Goal: Information Seeking & Learning: Learn about a topic

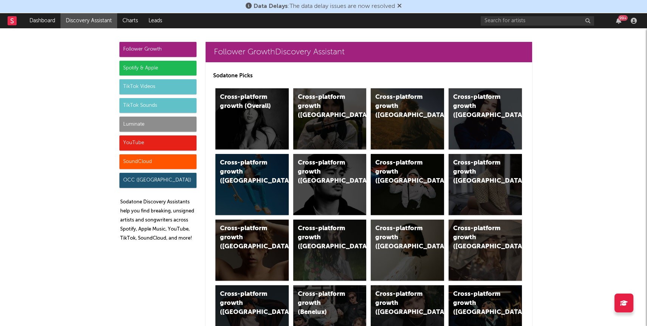
click at [400, 8] on icon at bounding box center [399, 6] width 5 height 6
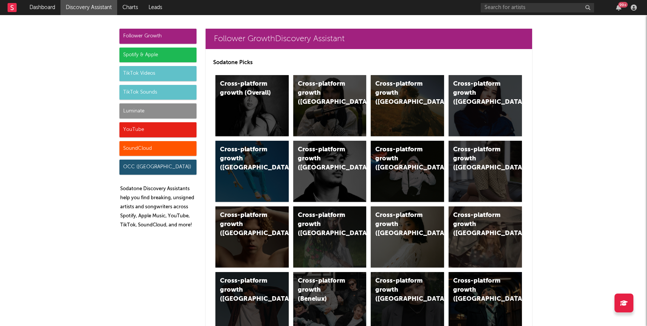
click at [143, 110] on div "Luminate" at bounding box center [157, 110] width 77 height 15
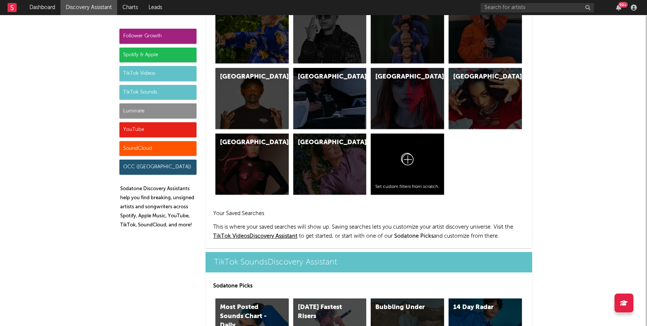
scroll to position [3353, 0]
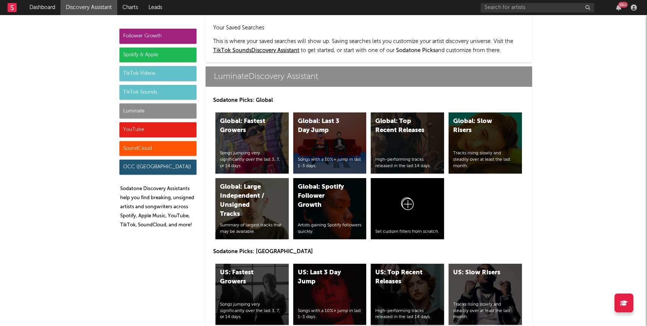
click at [388, 269] on div "US: Top Recent Releases" at bounding box center [400, 278] width 51 height 18
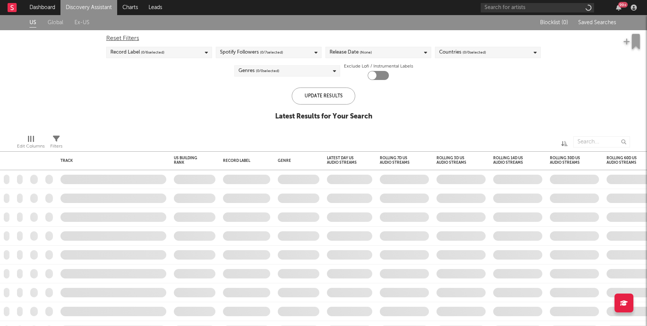
checkbox input "true"
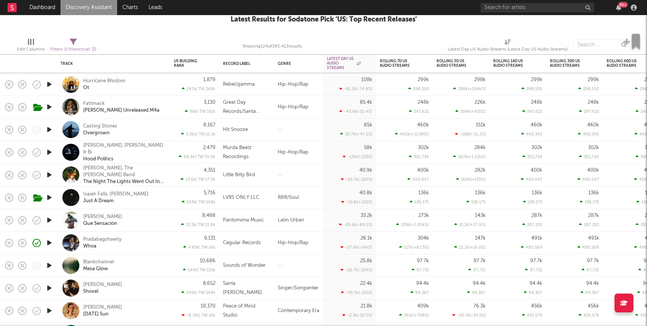
click at [52, 267] on icon "button" at bounding box center [49, 265] width 8 height 9
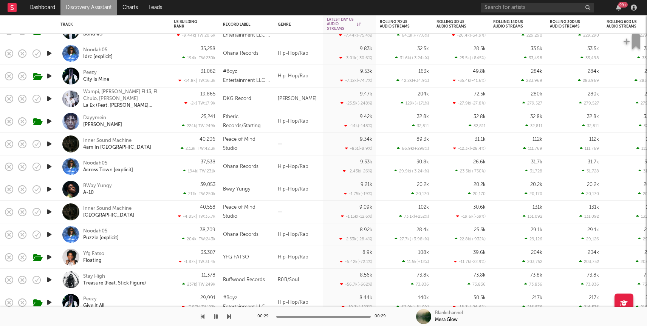
click at [49, 282] on icon "button" at bounding box center [49, 279] width 8 height 9
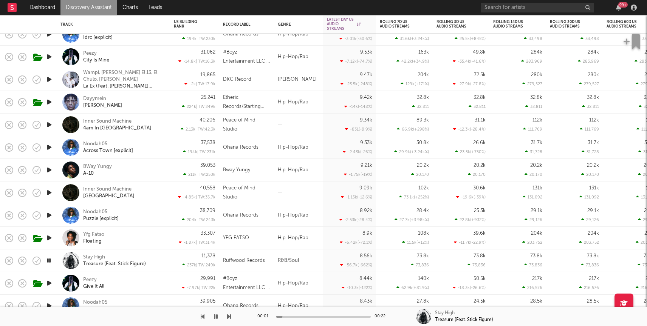
click at [169, 255] on div "Stay High Treasure (Feat. Stick Figure)" at bounding box center [113, 261] width 113 height 23
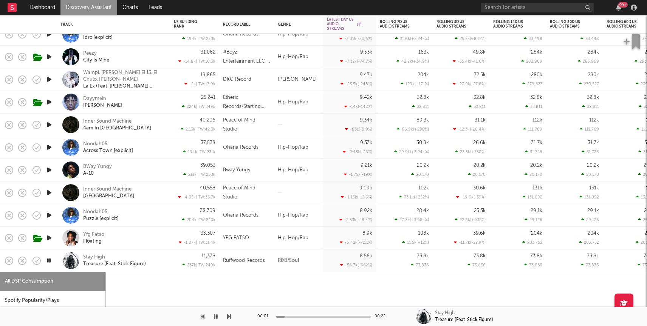
select select "1w"
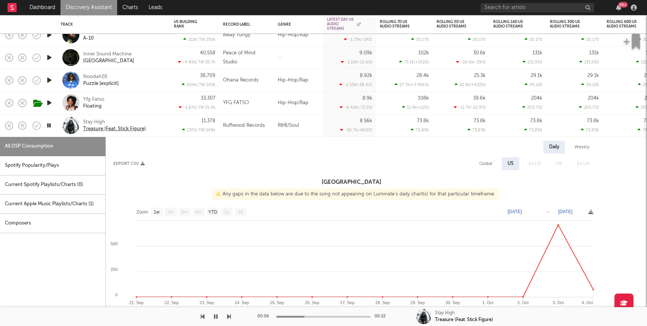
click at [124, 130] on div "Treasure (Feat. Stick Figure)" at bounding box center [114, 129] width 63 height 7
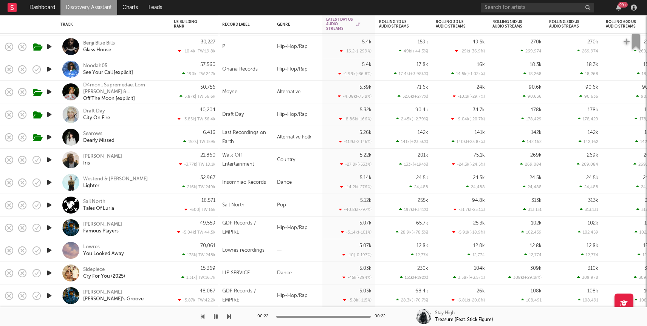
click at [250, 93] on div "Moyne" at bounding box center [245, 92] width 47 height 9
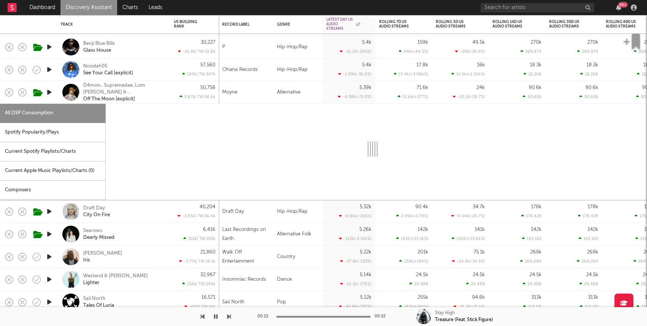
select select "1w"
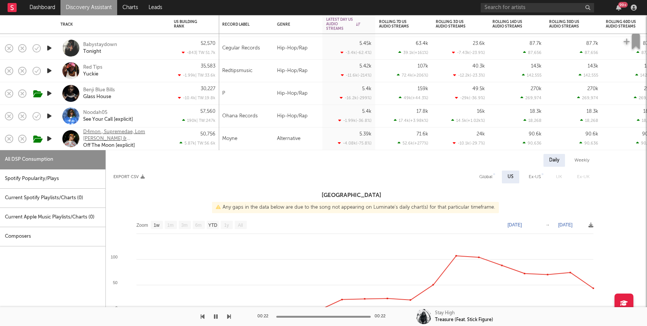
click at [102, 134] on div "D4mon., Supremedae, Lom Mazi & Uot" at bounding box center [123, 136] width 81 height 14
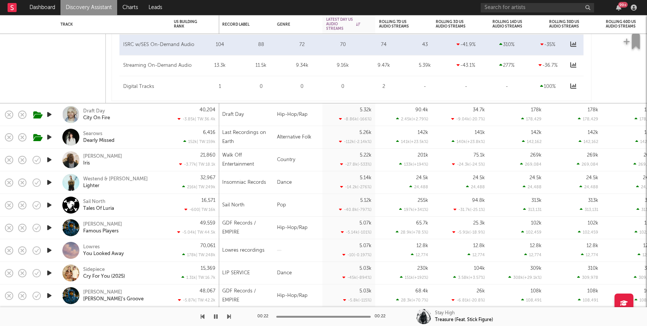
click at [100, 7] on link "Discovery Assistant" at bounding box center [88, 7] width 57 height 15
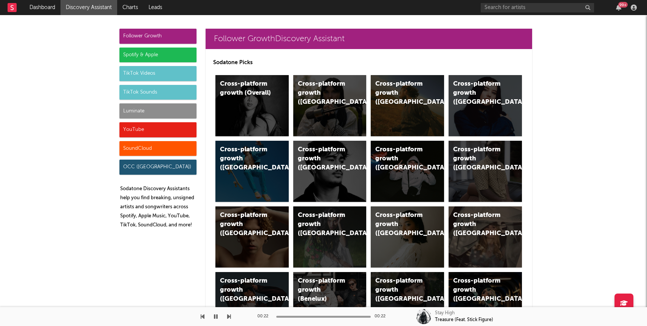
click at [134, 106] on div "Luminate" at bounding box center [157, 110] width 77 height 15
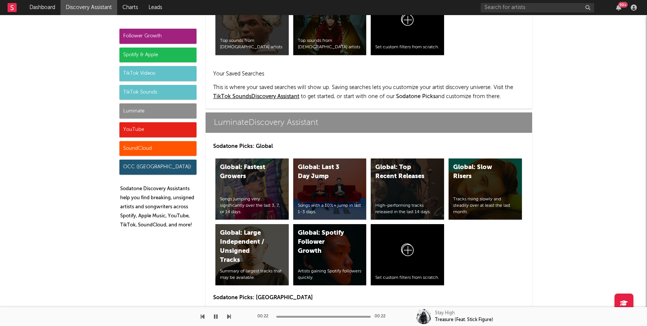
scroll to position [3353, 0]
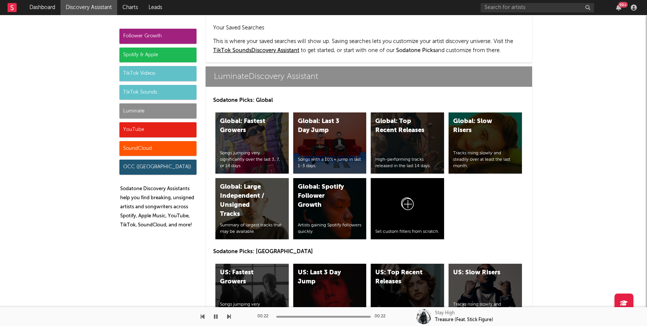
click at [256, 269] on div "US: Fastest Growers" at bounding box center [245, 278] width 51 height 18
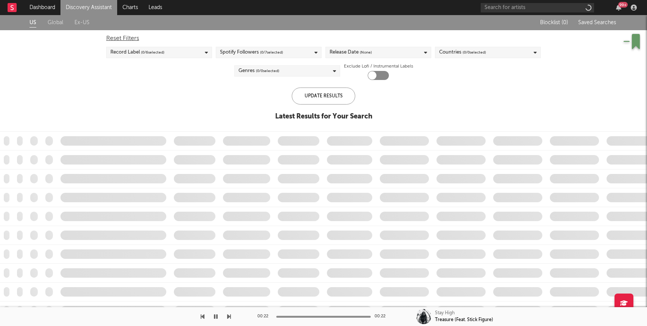
checkbox input "true"
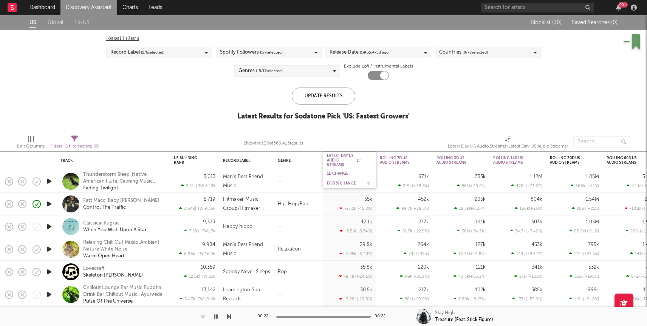
click at [334, 185] on div "DoD % Change" at bounding box center [344, 183] width 34 height 5
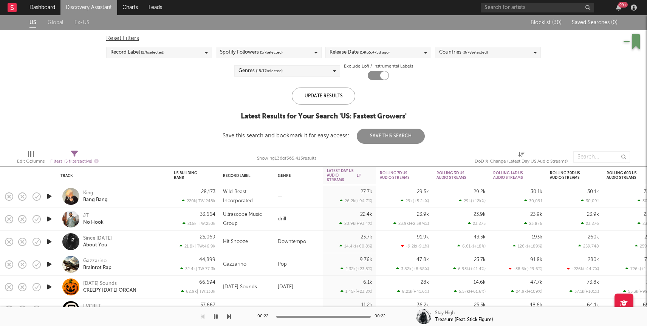
click at [48, 196] on icon "button" at bounding box center [49, 196] width 8 height 9
click at [144, 194] on div "King Bang Bang" at bounding box center [123, 197] width 81 height 14
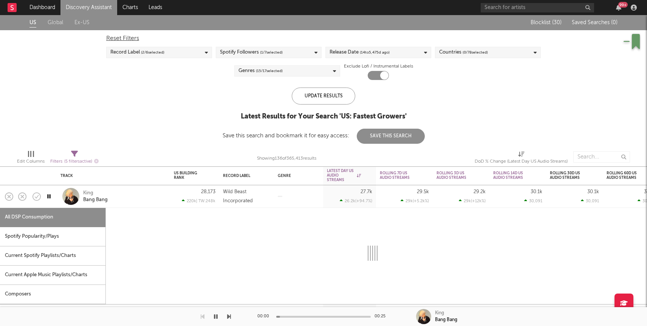
select select "1w"
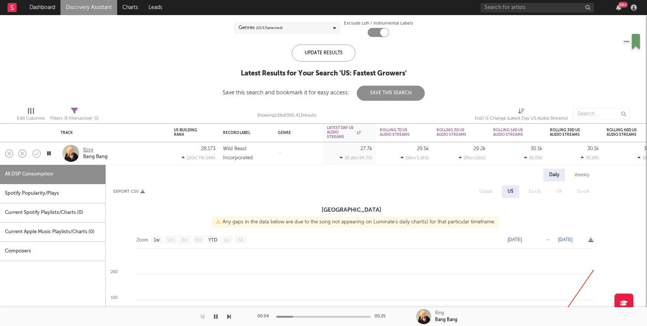
click at [85, 150] on div "King" at bounding box center [88, 150] width 10 height 7
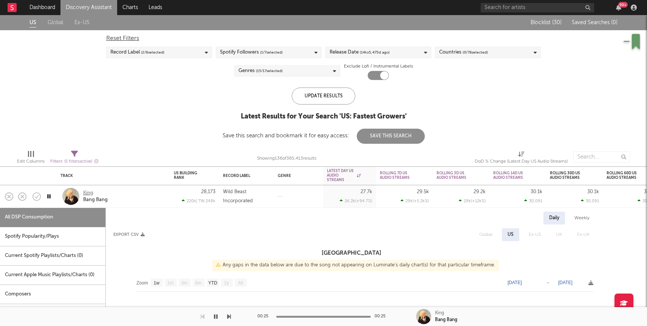
click at [91, 192] on div "King" at bounding box center [88, 193] width 10 height 7
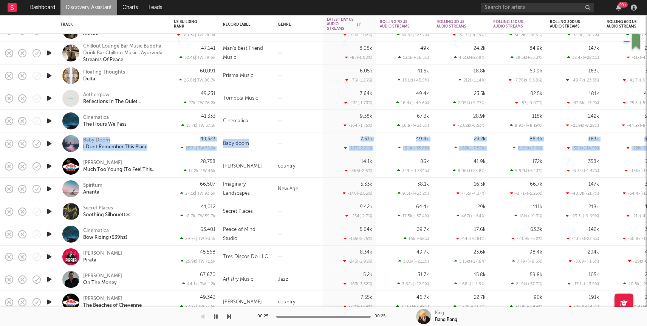
drag, startPoint x: 69, startPoint y: 161, endPoint x: 48, endPoint y: 145, distance: 25.6
click at [48, 145] on icon "button" at bounding box center [49, 143] width 8 height 9
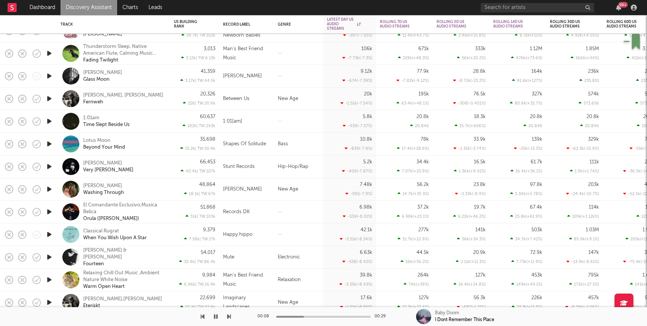
click at [48, 169] on icon "button" at bounding box center [49, 166] width 8 height 9
click at [147, 166] on div "Jens Haack Very Barry" at bounding box center [123, 167] width 81 height 14
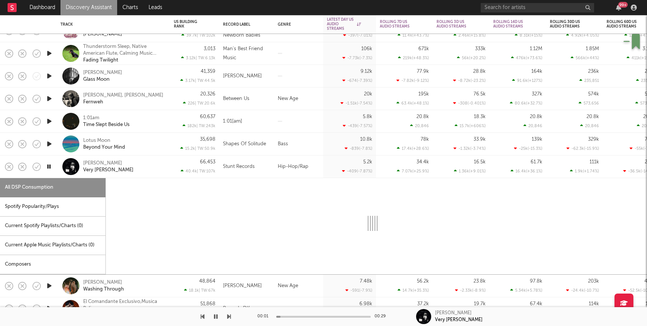
select select "6m"
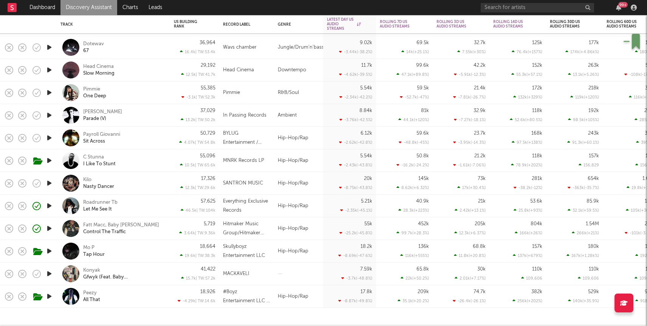
click at [101, 5] on link "Discovery Assistant" at bounding box center [88, 7] width 57 height 15
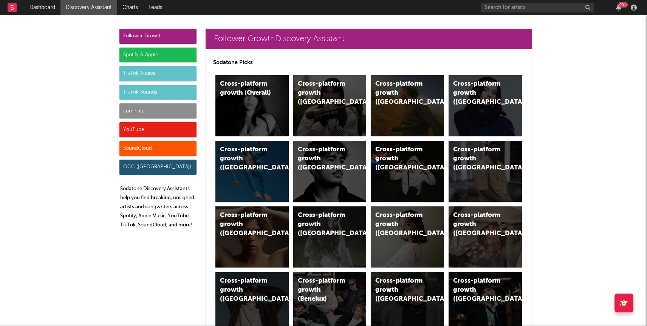
click at [141, 109] on div "Luminate" at bounding box center [157, 110] width 77 height 15
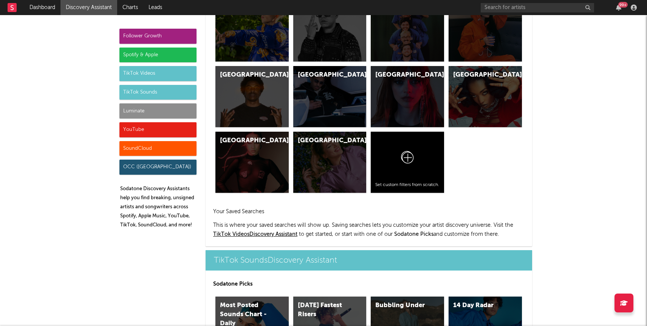
scroll to position [3353, 0]
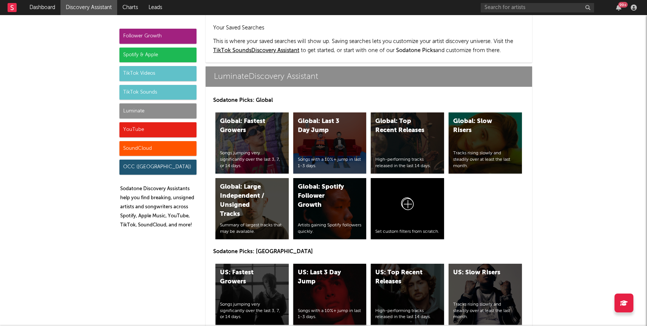
click at [318, 264] on div "US: Last 3 Day Jump Songs with a 10%+ jump in last 1-3 days." at bounding box center [329, 294] width 73 height 61
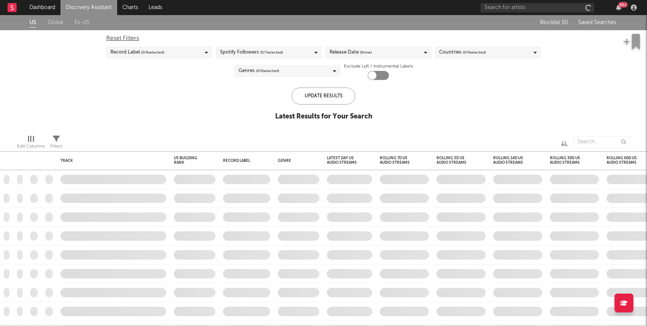
checkbox input "true"
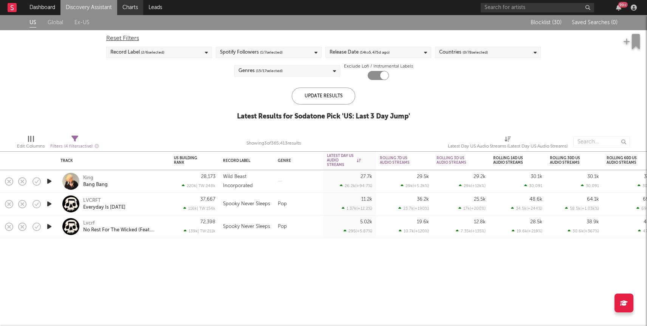
click at [133, 12] on link "Charts" at bounding box center [130, 7] width 26 height 15
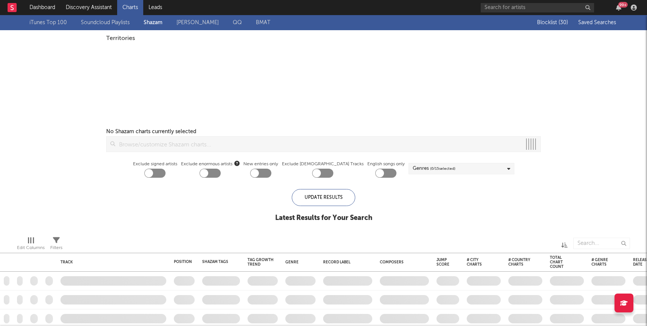
checkbox input "true"
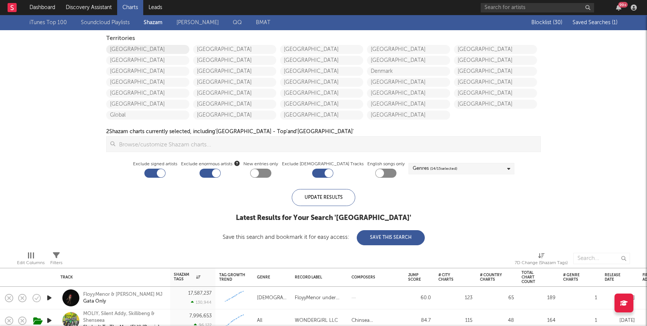
click at [134, 50] on link "[GEOGRAPHIC_DATA]" at bounding box center [147, 49] width 83 height 9
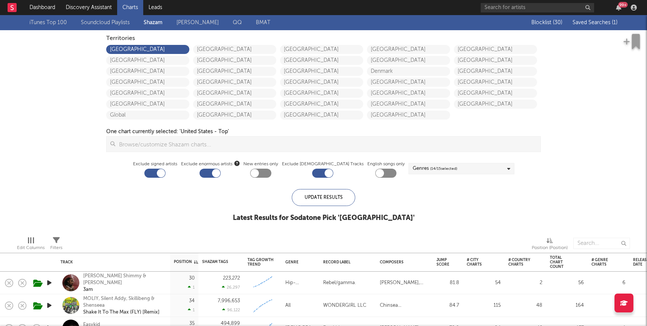
click at [591, 24] on span "Saved Searches ( 1 )" at bounding box center [594, 22] width 45 height 5
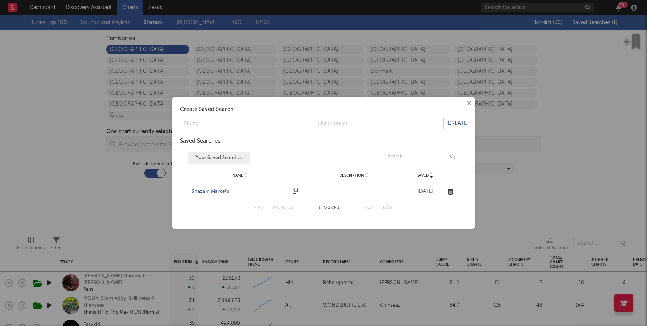
click at [211, 193] on div "Shazam Markets" at bounding box center [240, 192] width 97 height 8
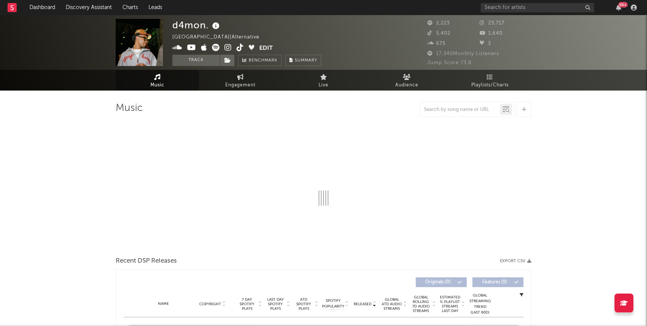
select select "6m"
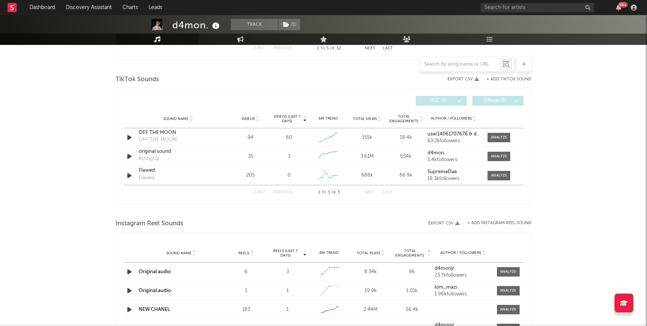
scroll to position [588, 0]
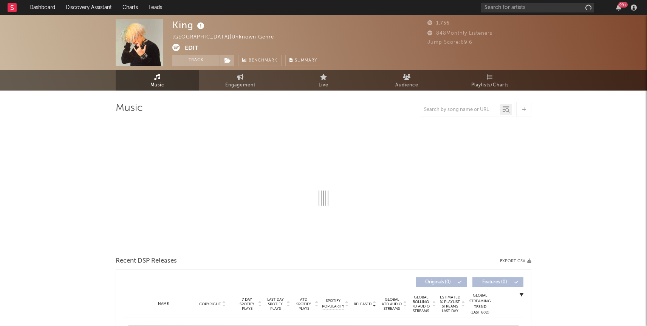
select select "6m"
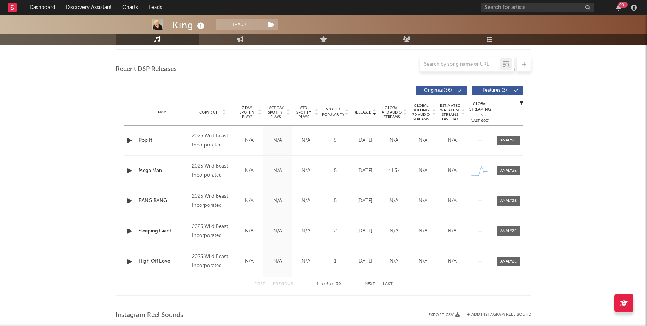
scroll to position [253, 0]
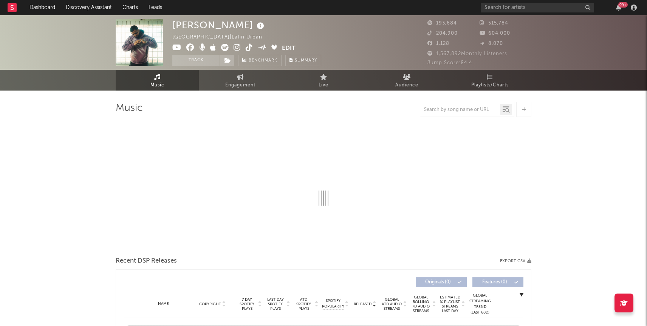
select select "6m"
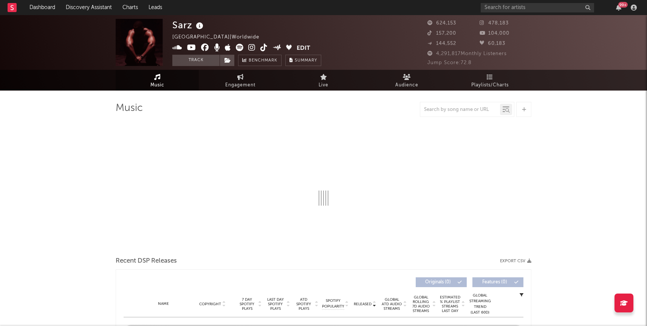
select select "6m"
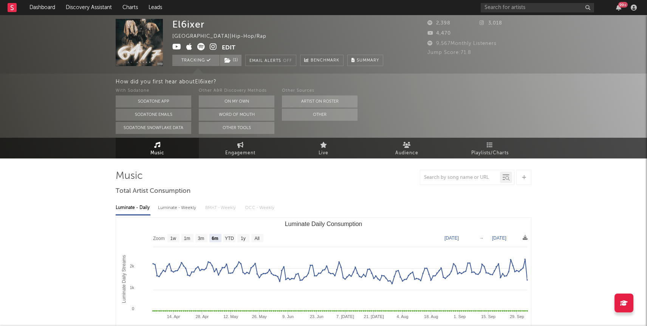
select select "6m"
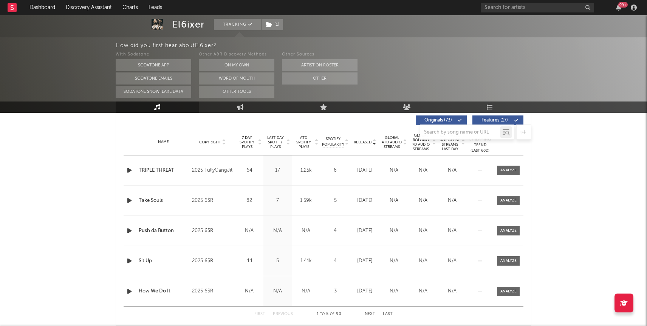
scroll to position [296, 0]
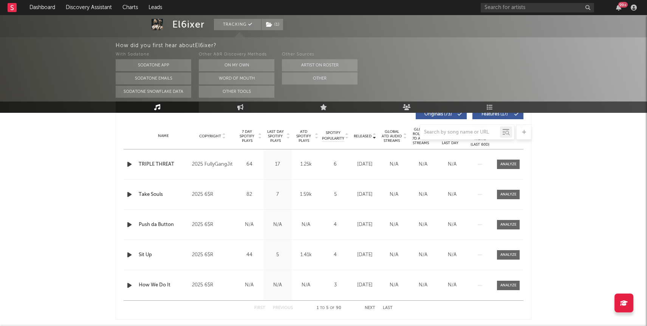
click at [128, 165] on icon "button" at bounding box center [129, 164] width 8 height 9
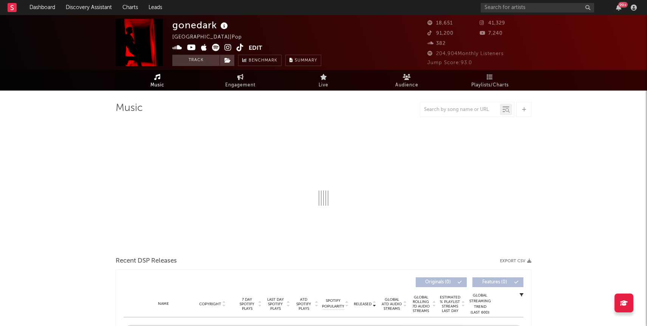
select select "6m"
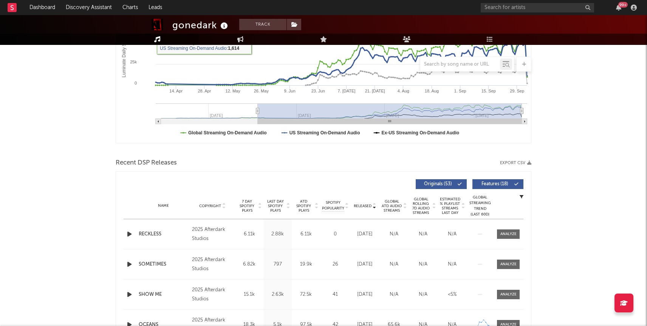
scroll to position [154, 0]
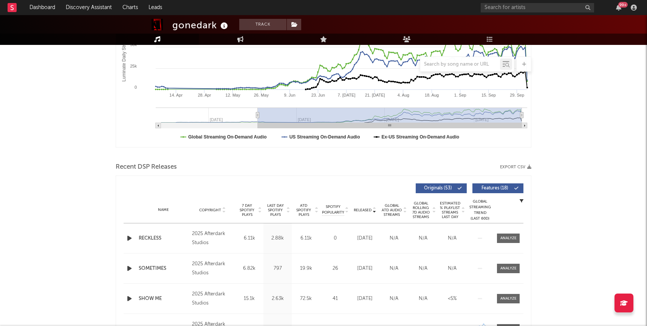
click at [129, 237] on icon "button" at bounding box center [129, 238] width 8 height 9
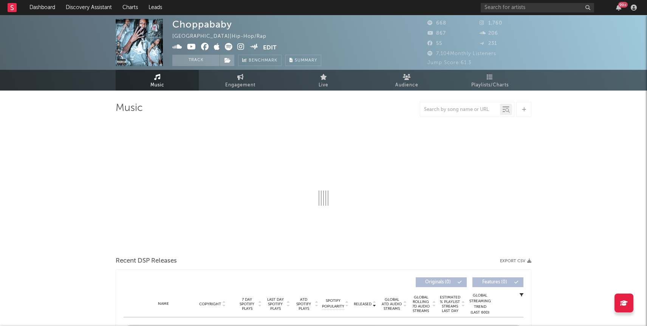
select select "6m"
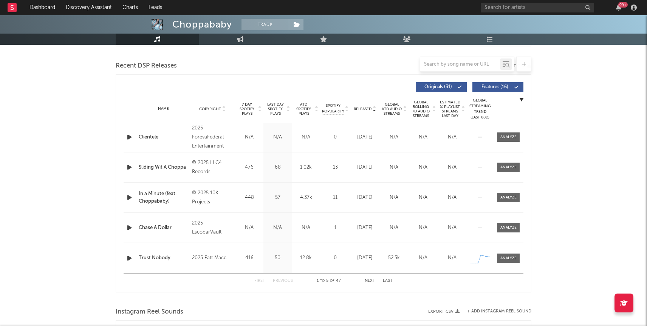
scroll to position [256, 0]
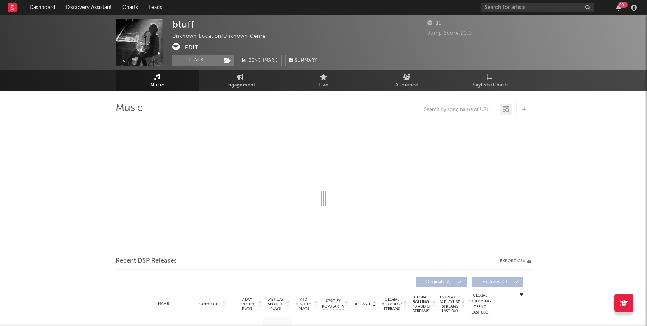
select select "6m"
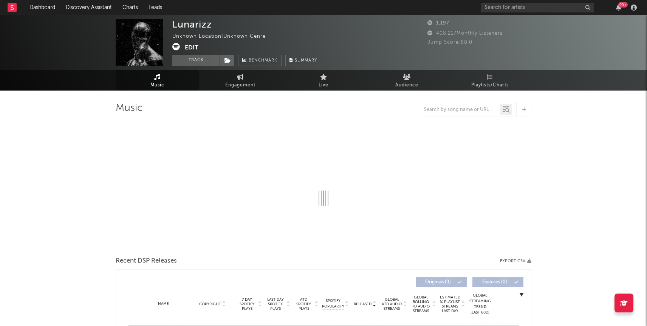
select select "1w"
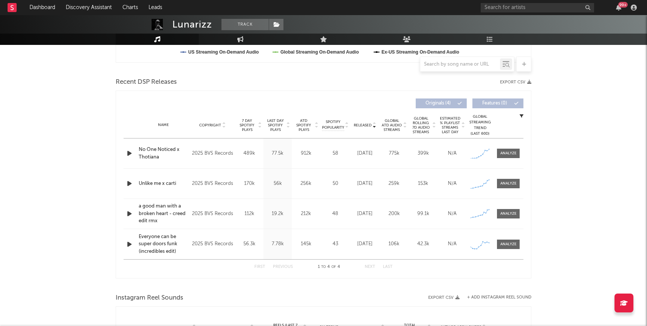
scroll to position [241, 0]
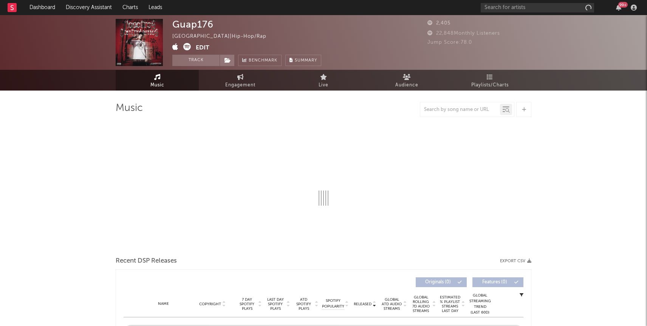
select select "6m"
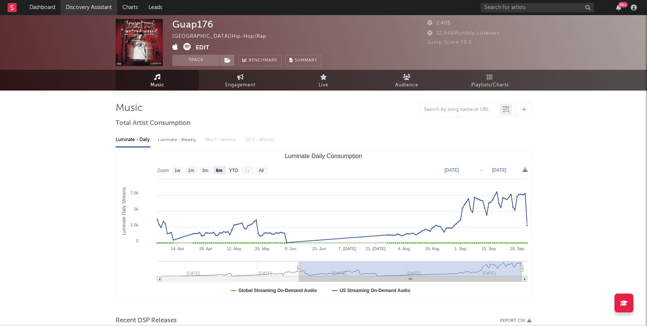
click at [78, 4] on link "Discovery Assistant" at bounding box center [88, 7] width 57 height 15
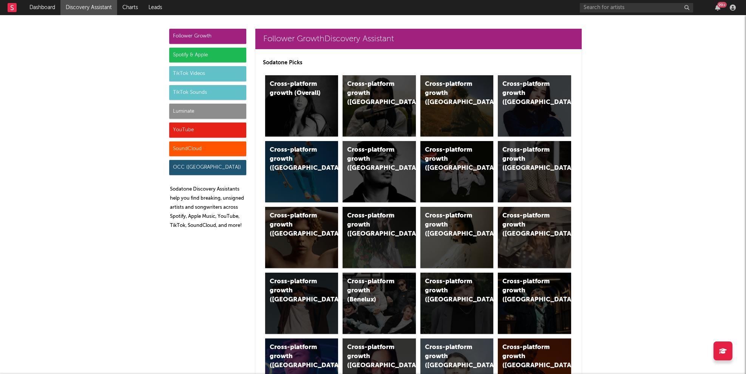
click at [206, 110] on div "Luminate" at bounding box center [207, 110] width 77 height 15
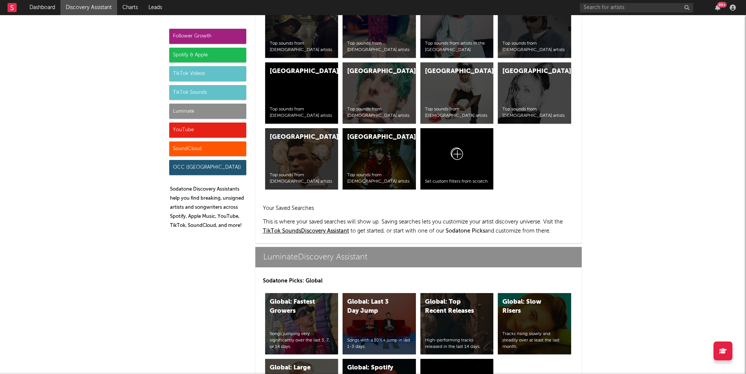
scroll to position [3353, 0]
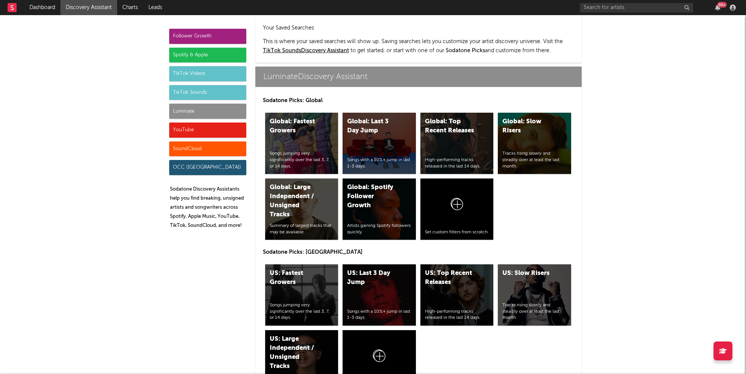
click at [188, 128] on div "YouTube" at bounding box center [207, 129] width 77 height 15
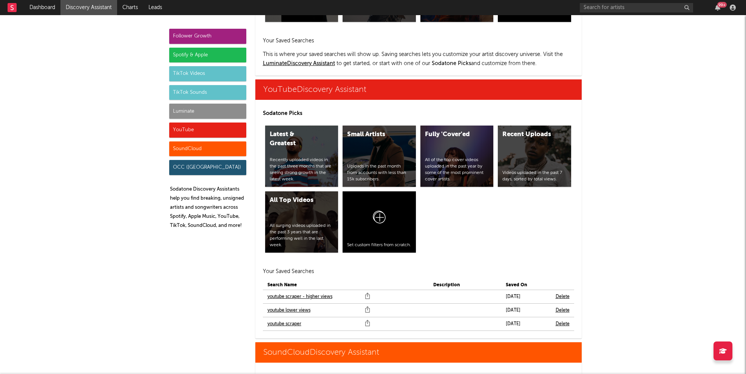
scroll to position [4301, 0]
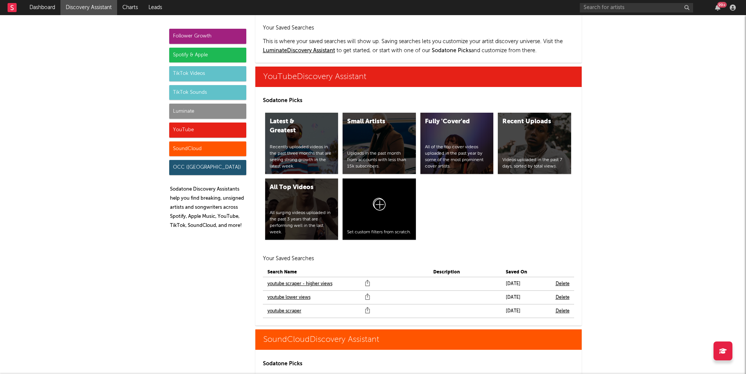
click at [283, 306] on link "youtube scraper" at bounding box center [284, 310] width 34 height 9
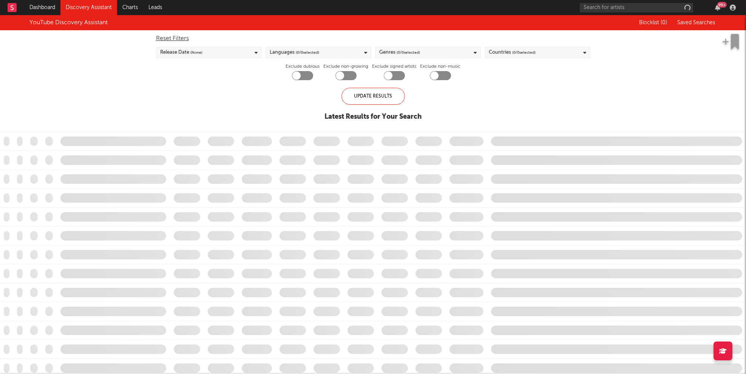
checkbox input "true"
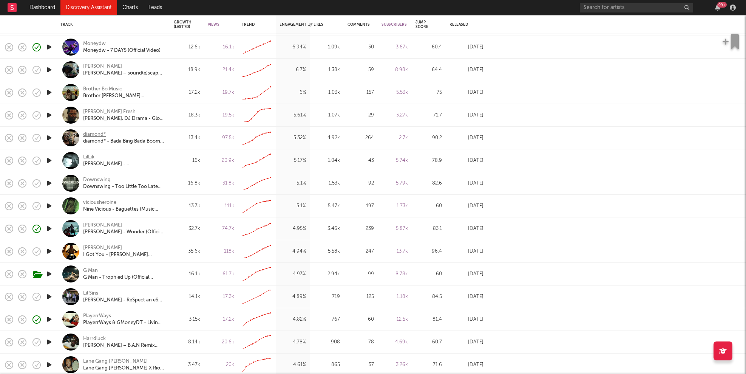
click at [90, 133] on div "diamond*" at bounding box center [94, 134] width 23 height 7
click at [86, 6] on link "Discovery Assistant" at bounding box center [88, 7] width 57 height 15
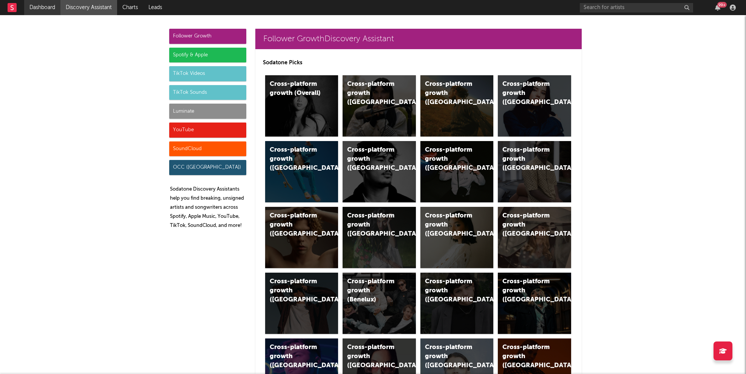
click at [34, 6] on link "Dashboard" at bounding box center [42, 7] width 36 height 15
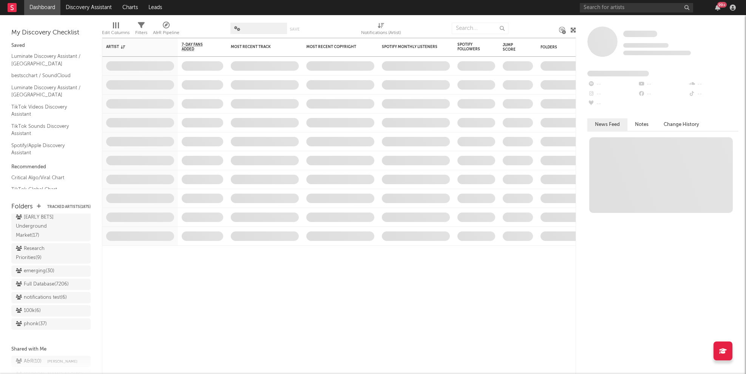
scroll to position [737, 0]
click at [37, 259] on div "Research Priorities ( 9 )" at bounding box center [42, 268] width 53 height 18
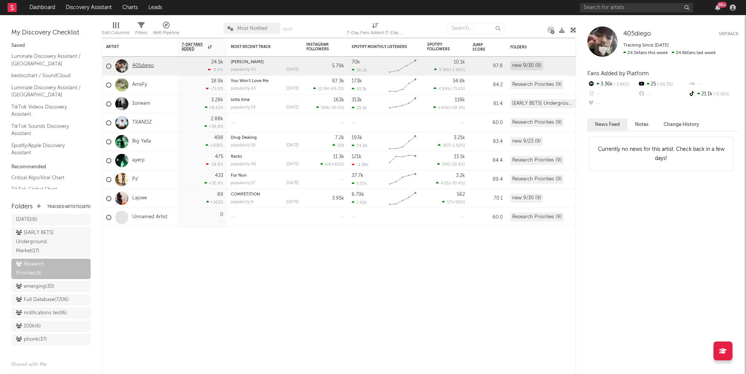
click at [139, 67] on link "405diego" at bounding box center [143, 66] width 22 height 6
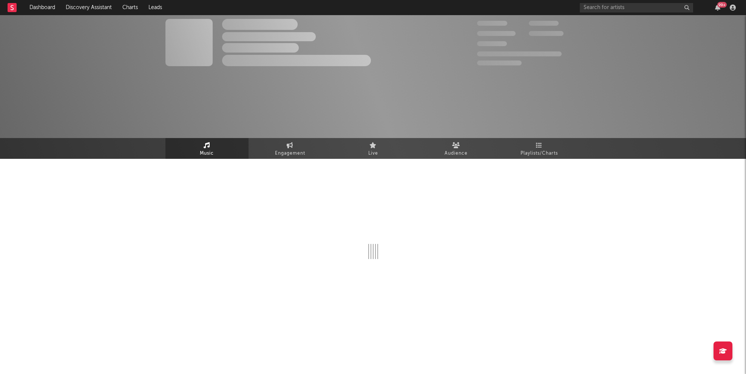
select select "1w"
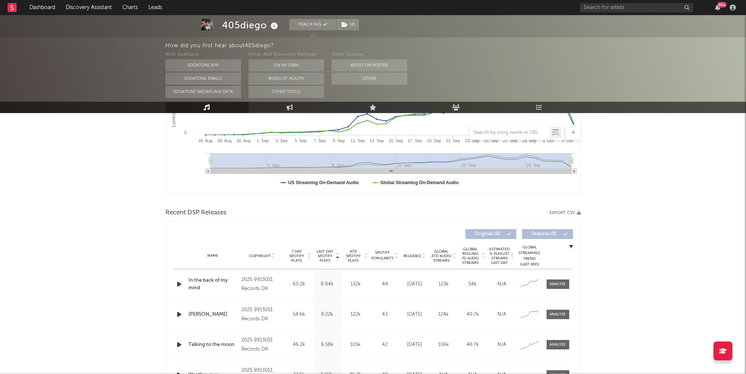
scroll to position [178, 0]
click at [552, 283] on div at bounding box center [558, 283] width 16 height 6
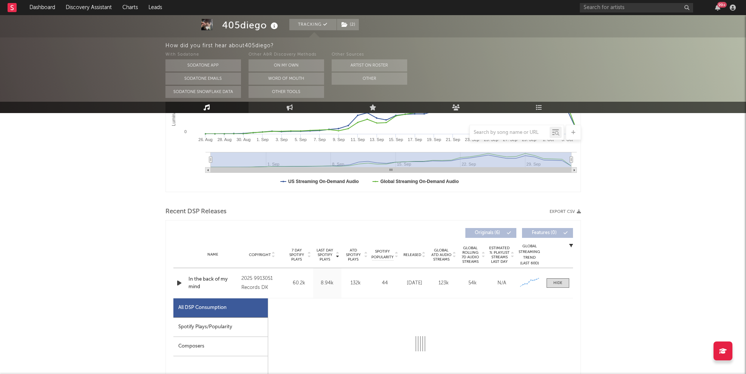
select select "1w"
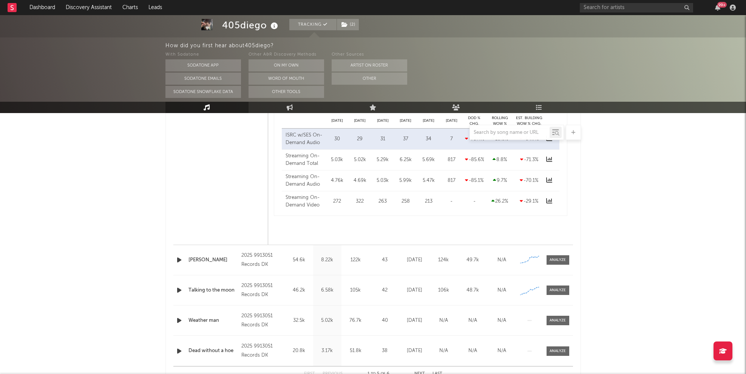
scroll to position [603, 0]
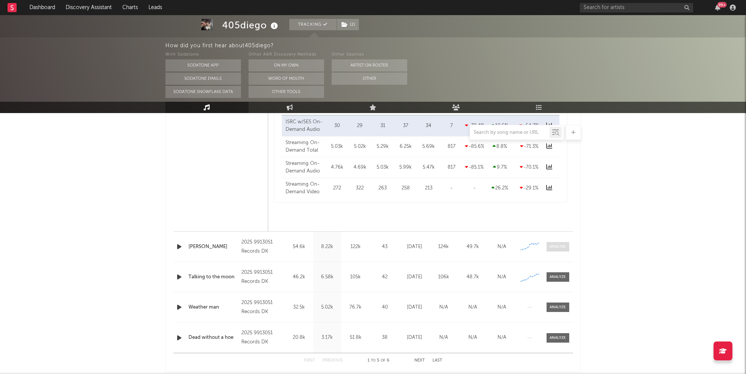
click at [561, 245] on div at bounding box center [558, 247] width 16 height 6
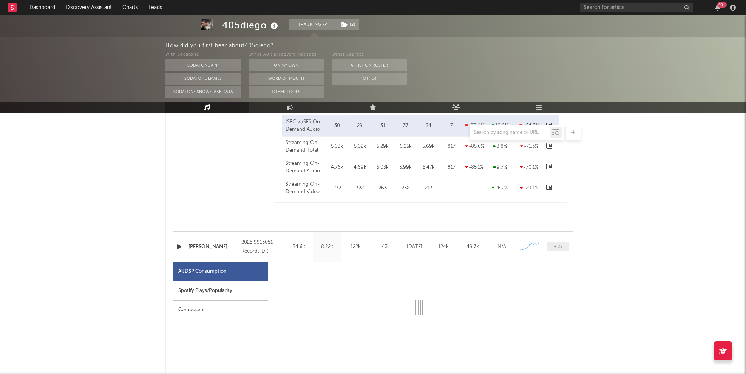
select select "1w"
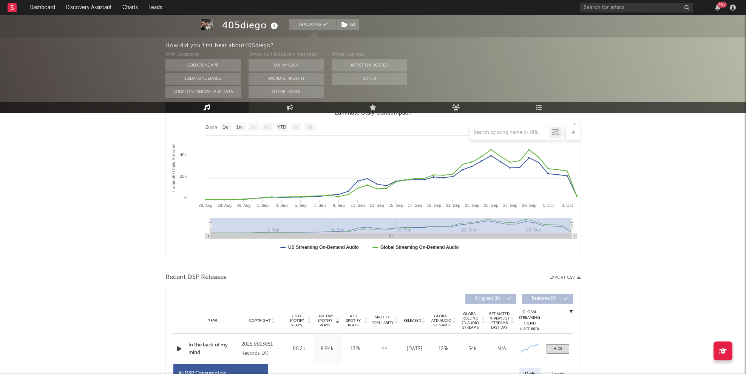
scroll to position [0, 0]
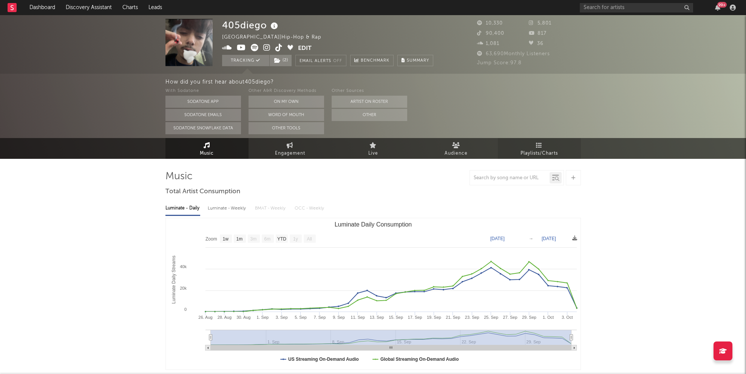
click at [534, 144] on link "Playlists/Charts" at bounding box center [539, 148] width 83 height 21
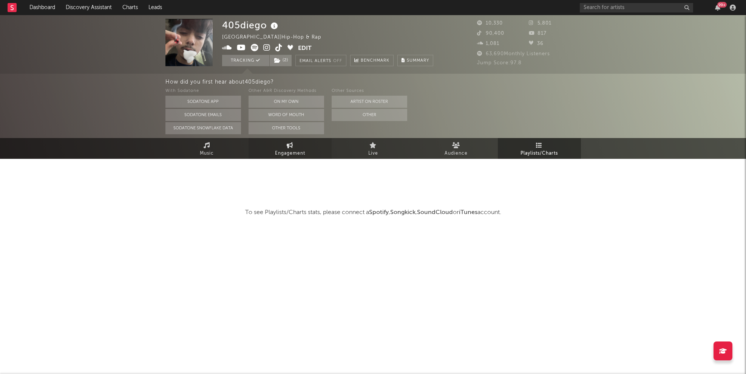
click at [280, 151] on span "Engagement" at bounding box center [290, 153] width 30 height 9
select select "1w"
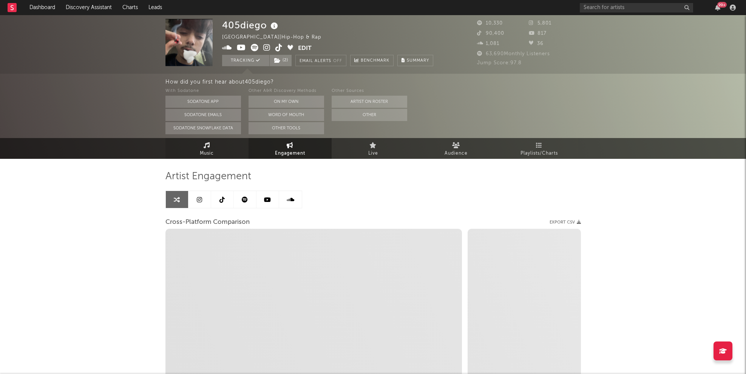
click at [229, 147] on link "Music" at bounding box center [206, 148] width 83 height 21
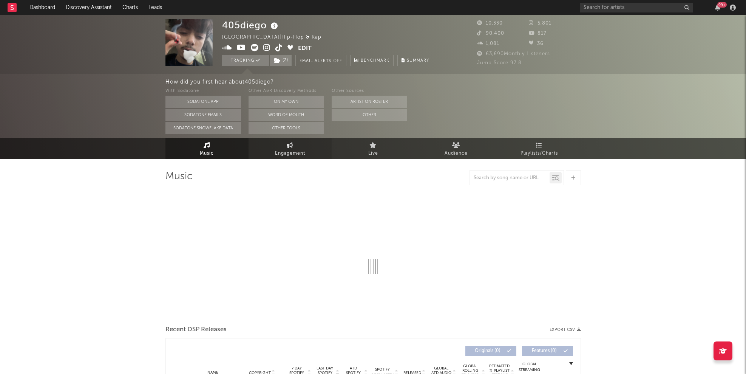
select select "1w"
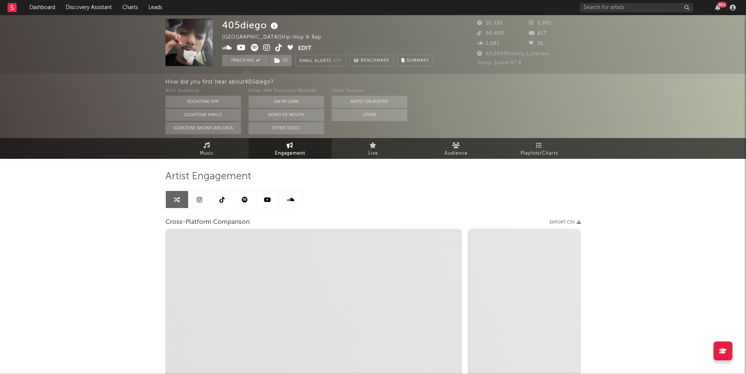
select select "1w"
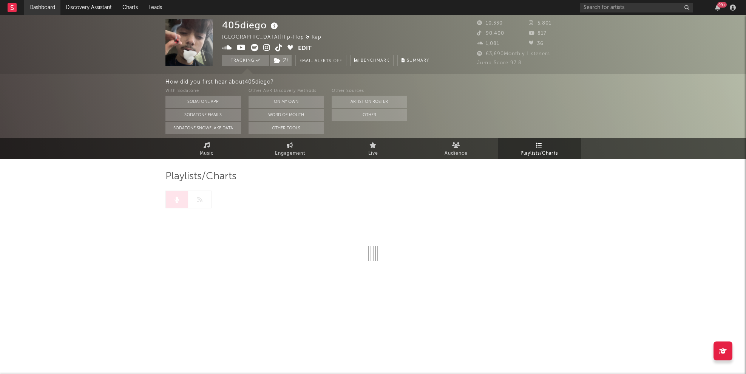
click at [33, 4] on link "Dashboard" at bounding box center [42, 7] width 36 height 15
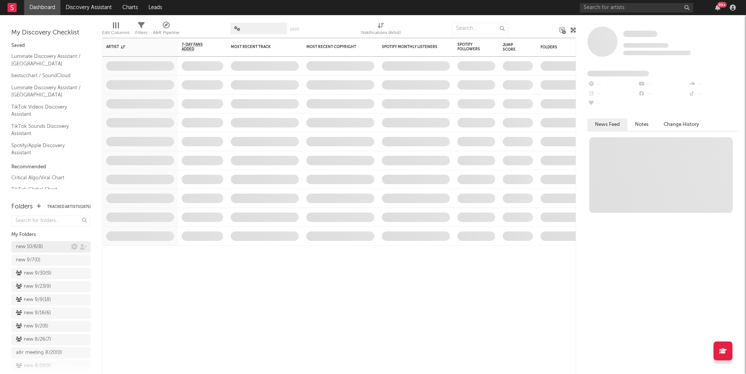
click at [45, 249] on div "new 10/6 ( 8 )" at bounding box center [43, 246] width 55 height 9
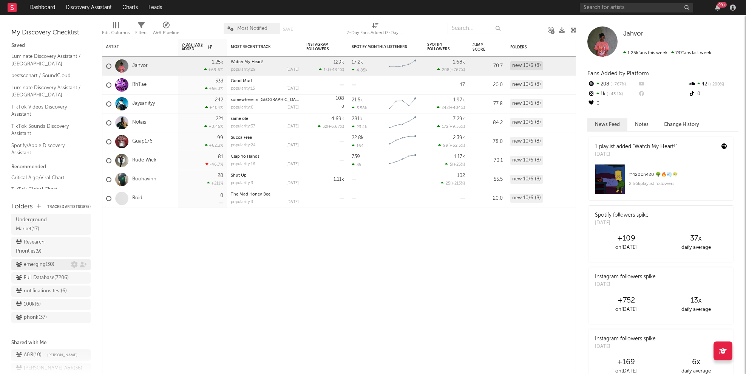
scroll to position [754, 0]
drag, startPoint x: 43, startPoint y: 239, endPoint x: 207, endPoint y: 211, distance: 165.7
click at [43, 242] on div "Research Priorities ( 9 )" at bounding box center [42, 251] width 53 height 18
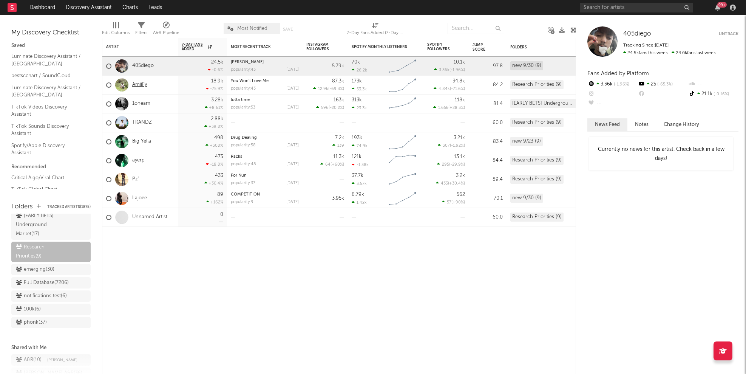
click at [143, 83] on link "AmiiFy" at bounding box center [139, 85] width 15 height 6
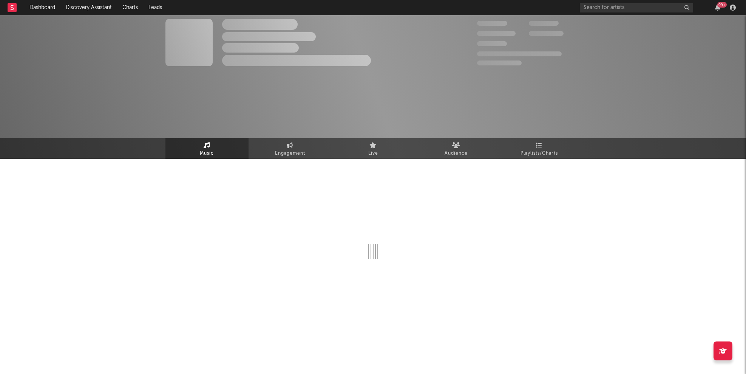
select select "1w"
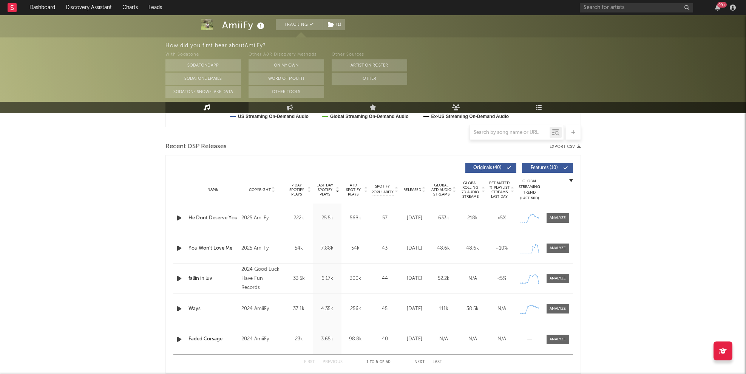
scroll to position [243, 0]
click at [556, 246] on div at bounding box center [558, 247] width 16 height 6
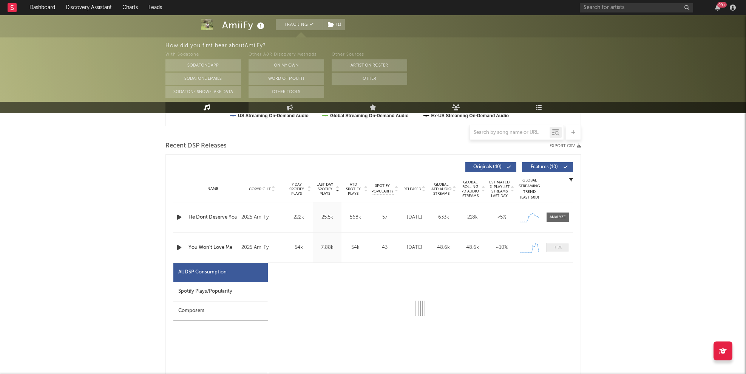
select select "1w"
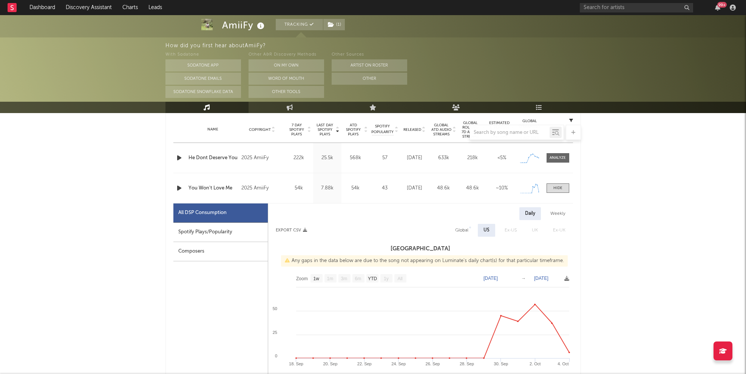
scroll to position [278, 0]
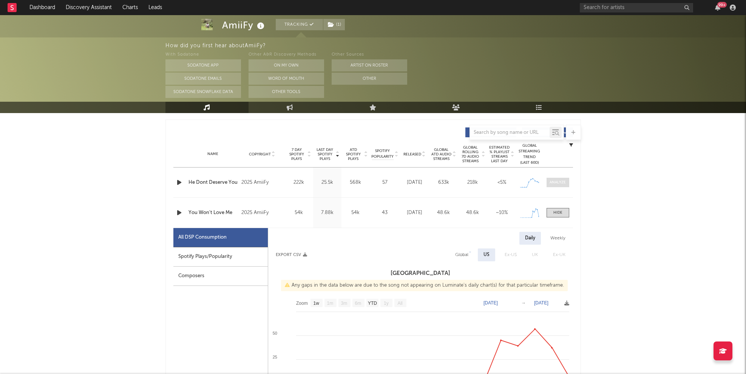
click at [555, 186] on span at bounding box center [558, 182] width 23 height 9
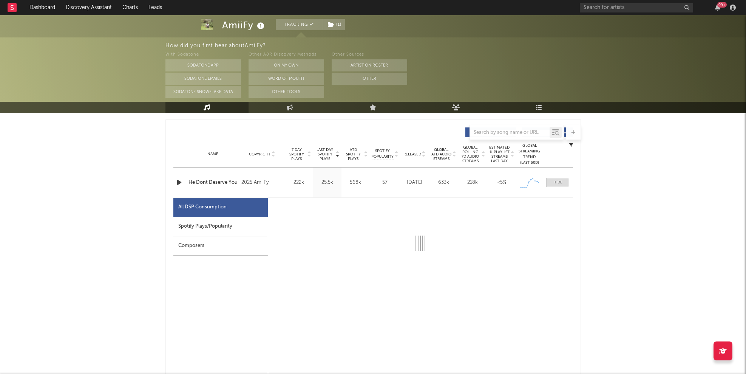
select select "1w"
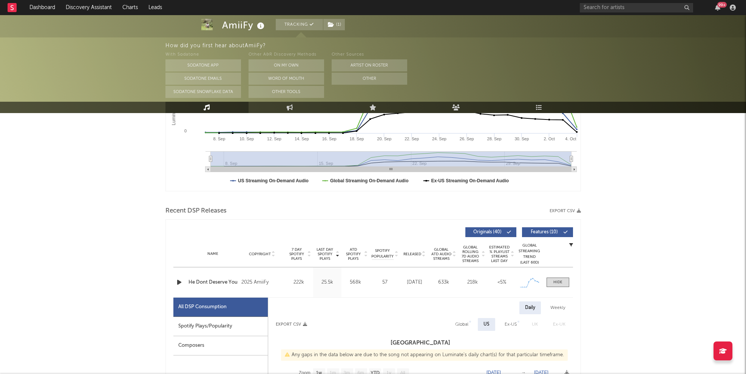
scroll to position [0, 0]
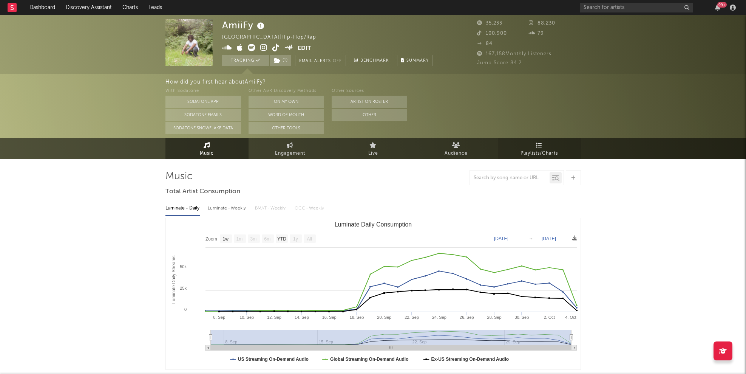
click at [547, 153] on span "Playlists/Charts" at bounding box center [538, 153] width 37 height 9
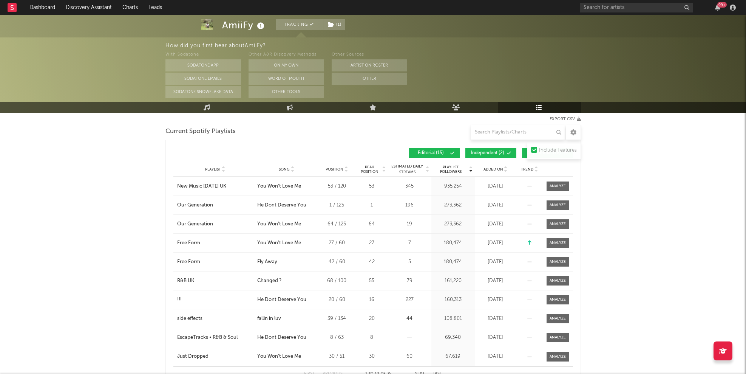
scroll to position [88, 0]
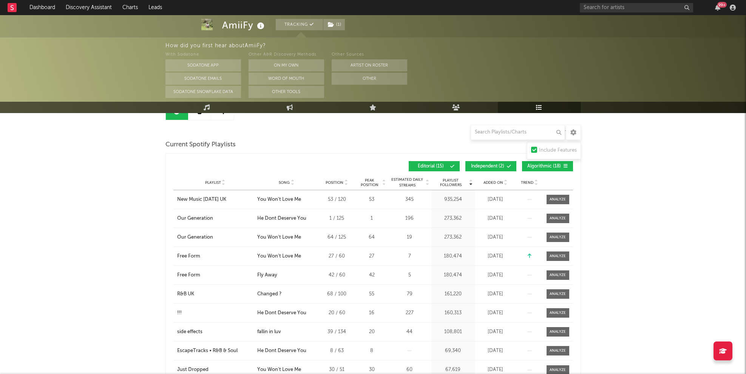
click at [494, 179] on div "Added On" at bounding box center [496, 182] width 38 height 6
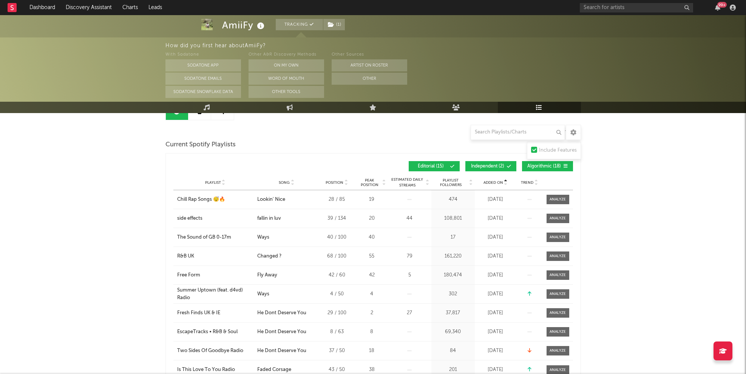
click at [497, 182] on span "Added On" at bounding box center [493, 182] width 20 height 5
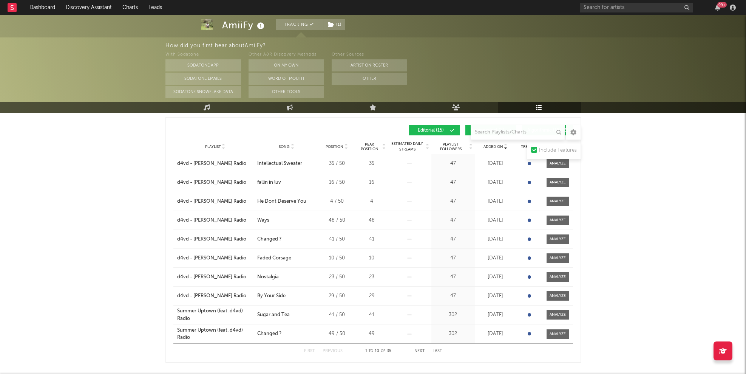
scroll to position [125, 0]
click at [423, 326] on button "Next" at bounding box center [419, 349] width 11 height 4
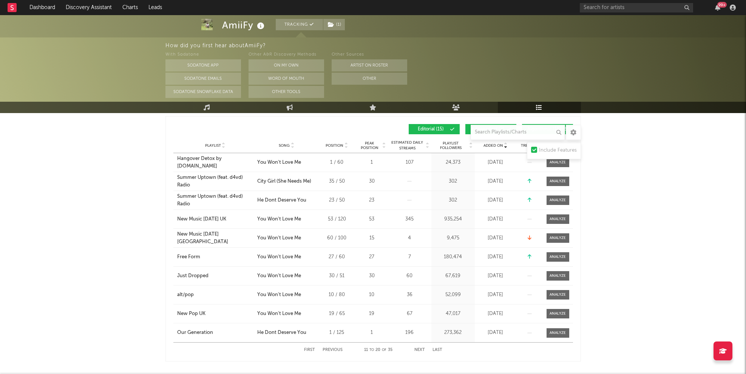
click at [329, 326] on button "Previous" at bounding box center [333, 349] width 20 height 4
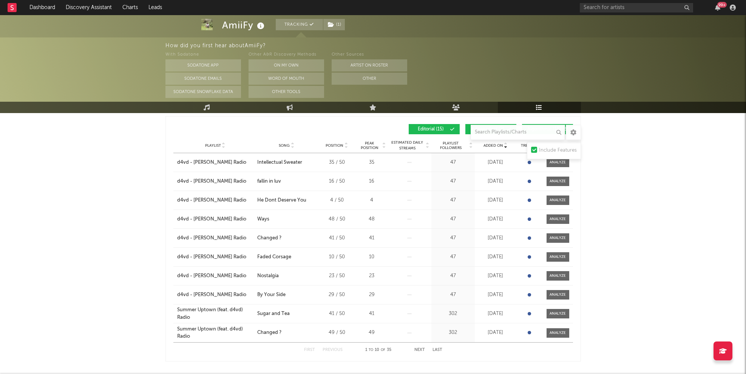
click at [419, 326] on button "Next" at bounding box center [419, 349] width 11 height 4
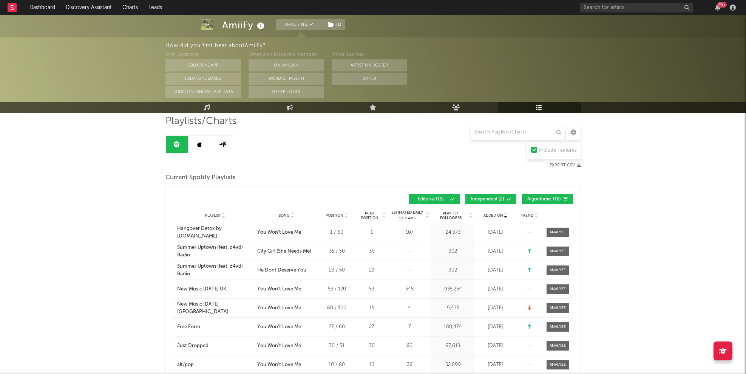
scroll to position [48, 0]
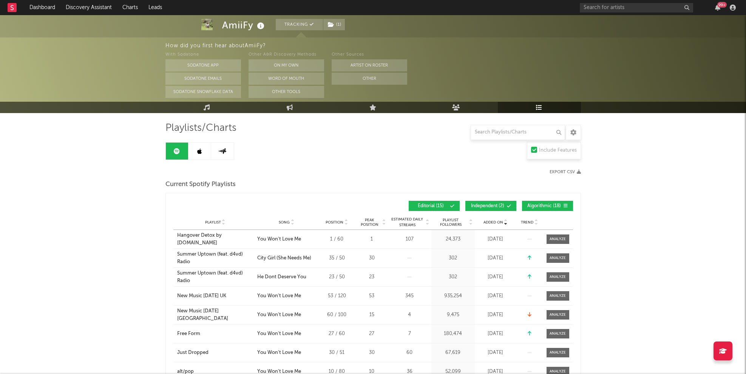
click at [500, 202] on button "Independent ( 2 )" at bounding box center [490, 206] width 51 height 10
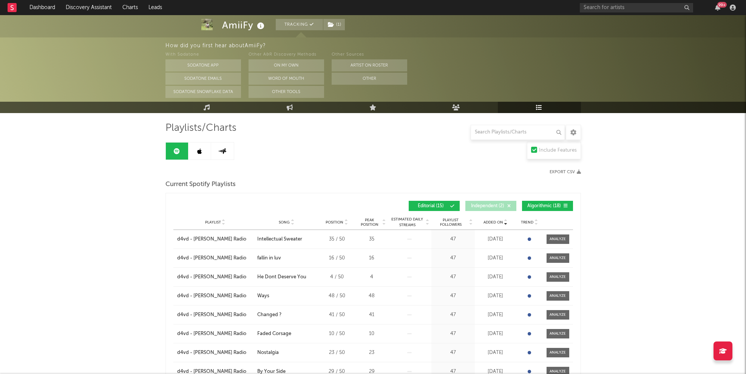
click at [549, 206] on span "Algorithmic ( 18 )" at bounding box center [544, 206] width 35 height 5
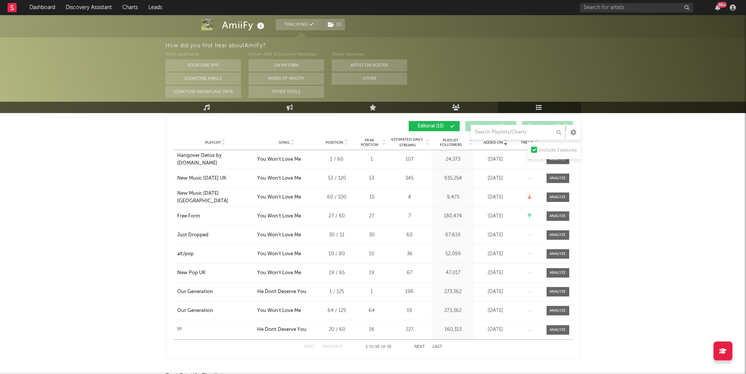
scroll to position [136, 0]
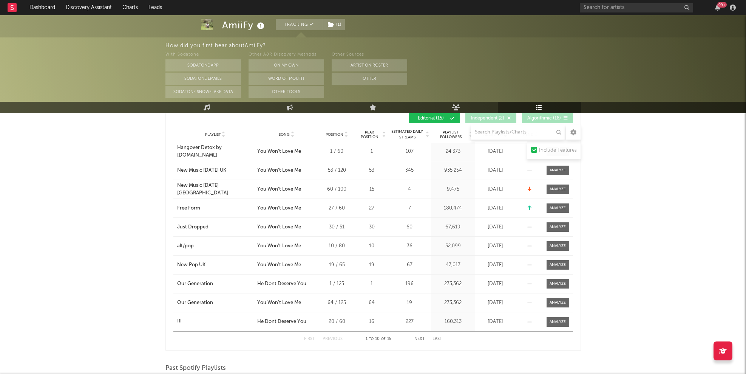
click at [417, 326] on button "Next" at bounding box center [419, 339] width 11 height 4
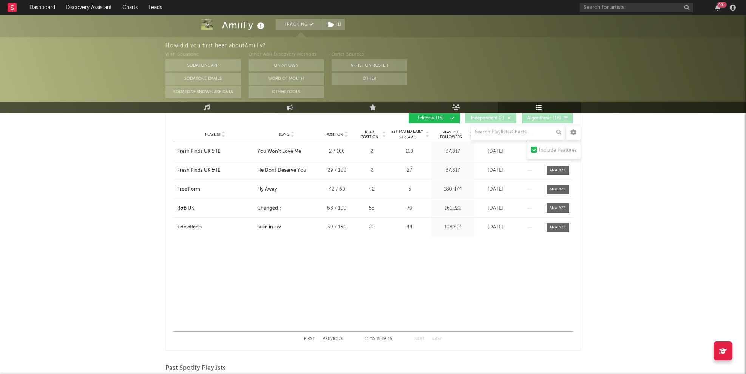
click at [330, 326] on button "Previous" at bounding box center [333, 339] width 20 height 4
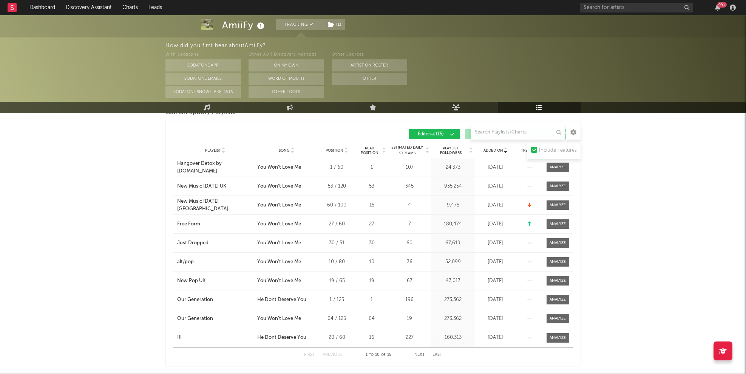
scroll to position [122, 0]
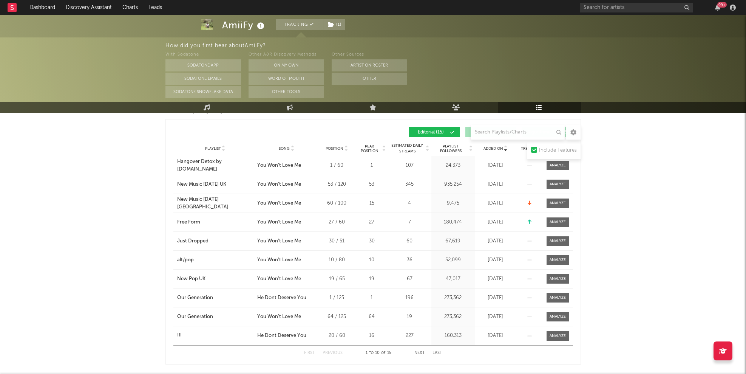
click at [421, 326] on button "Next" at bounding box center [419, 353] width 11 height 4
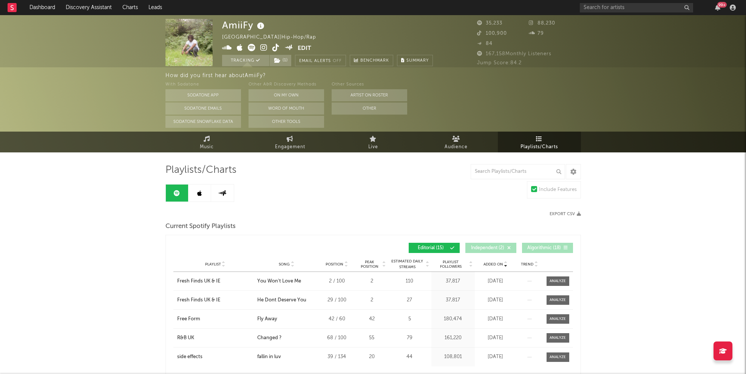
scroll to position [0, 0]
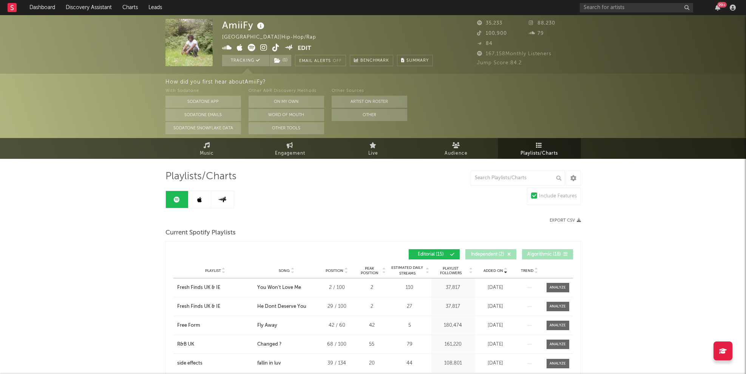
click at [202, 201] on link at bounding box center [199, 199] width 23 height 17
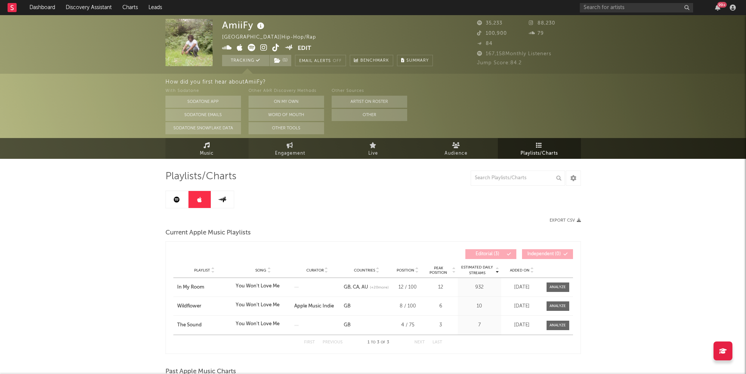
click at [206, 149] on span "Music" at bounding box center [207, 153] width 14 height 9
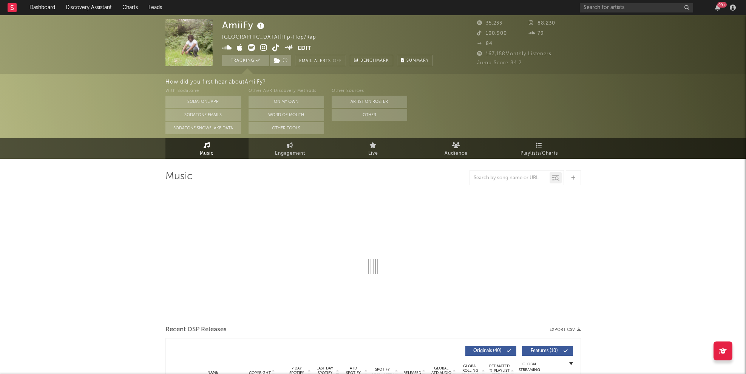
select select "1w"
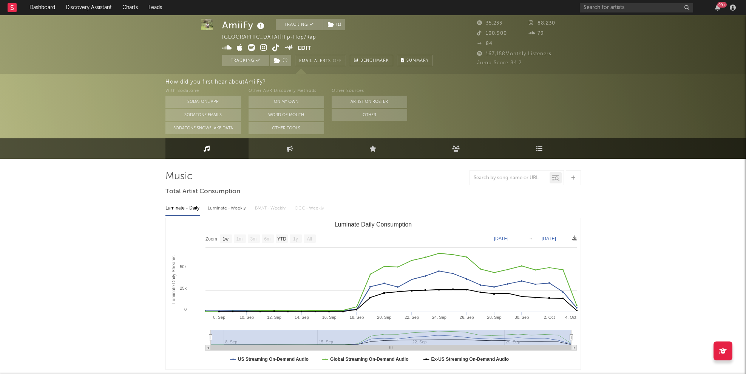
scroll to position [0, 0]
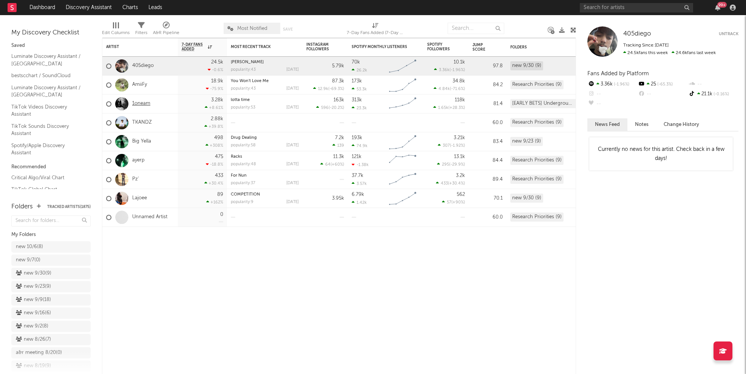
click at [141, 103] on link "1oneam" at bounding box center [141, 103] width 18 height 6
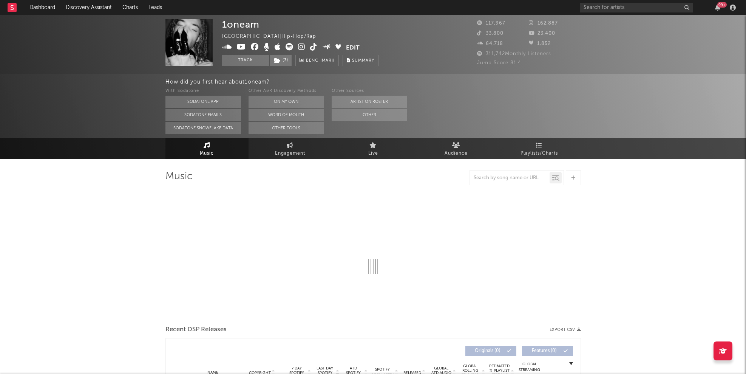
select select "6m"
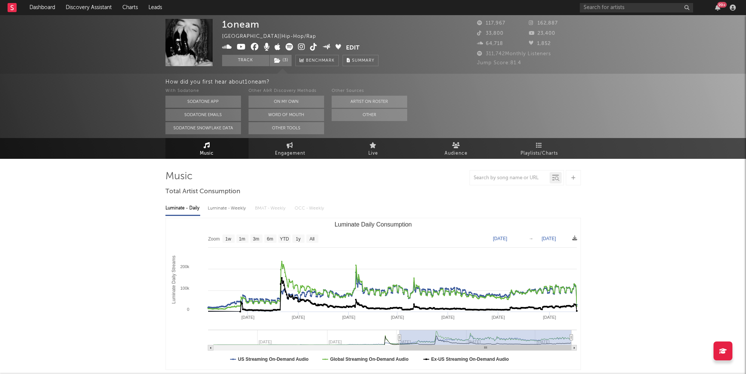
type input "2024-06-20"
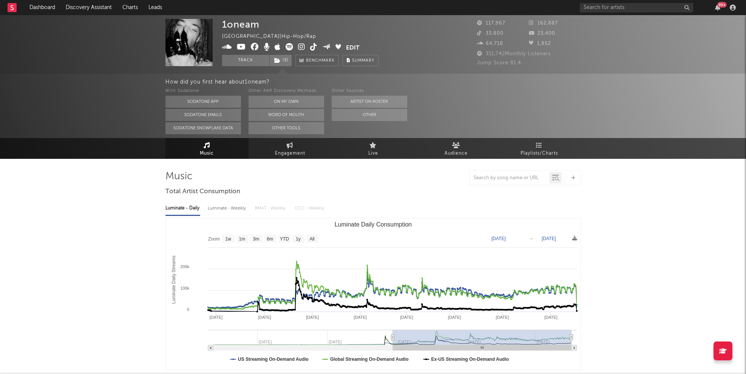
drag, startPoint x: 501, startPoint y: 337, endPoint x: 392, endPoint y: 341, distance: 108.9
click at [392, 326] on g "Luminate Daily Consumption" at bounding box center [392, 339] width 369 height 21
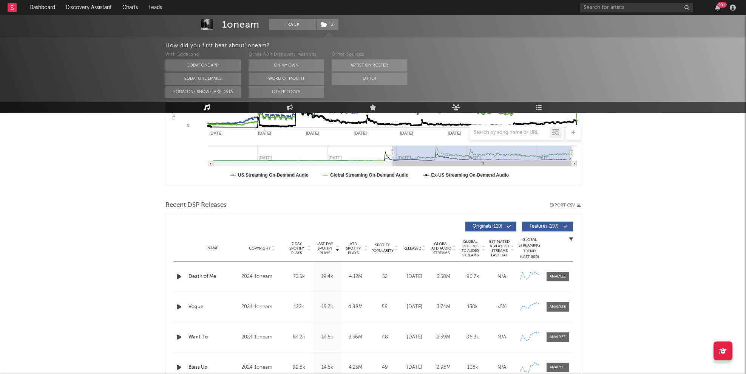
scroll to position [185, 0]
click at [415, 246] on span "Released" at bounding box center [412, 247] width 18 height 5
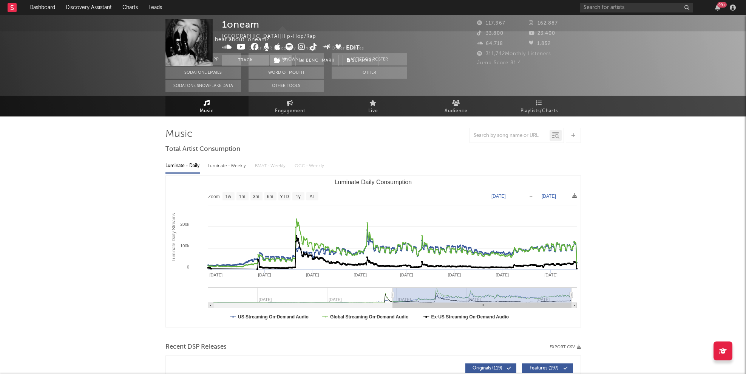
scroll to position [0, 0]
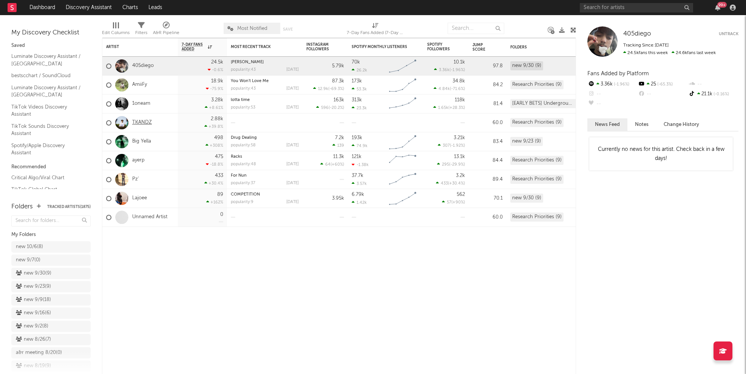
click at [143, 124] on link "TKANDZ" at bounding box center [142, 122] width 20 height 6
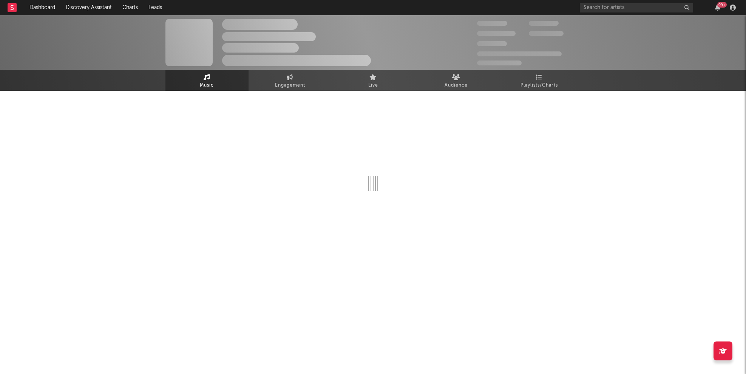
select select "1w"
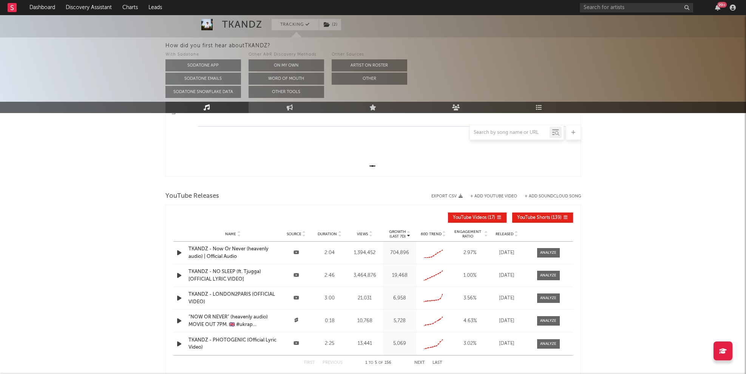
scroll to position [194, 0]
click at [290, 112] on link "Engagement" at bounding box center [290, 107] width 83 height 11
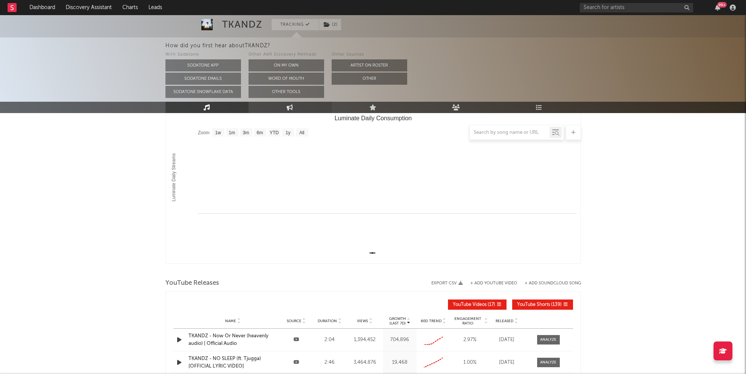
select select "1m"
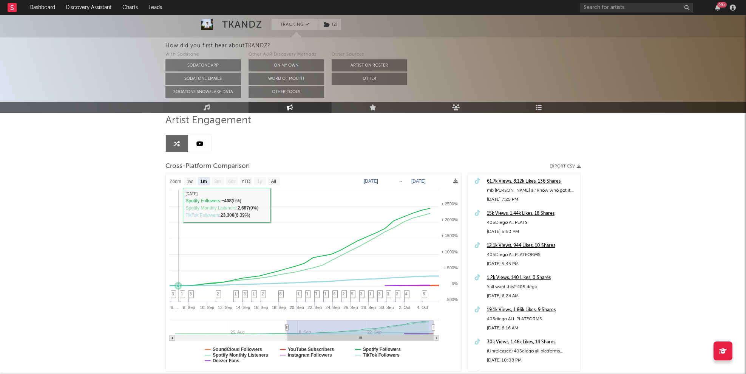
scroll to position [0, 0]
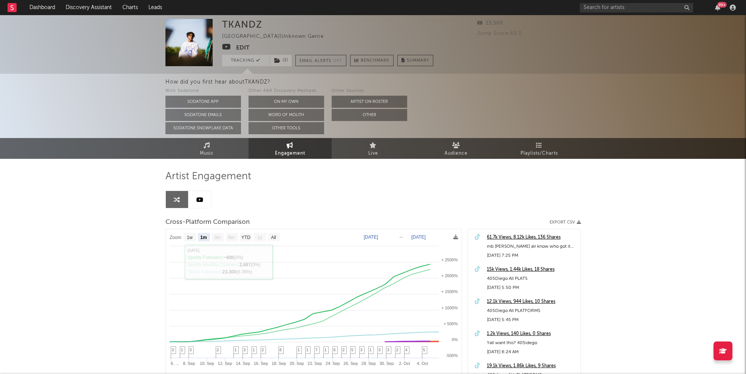
click at [195, 198] on link at bounding box center [199, 199] width 23 height 17
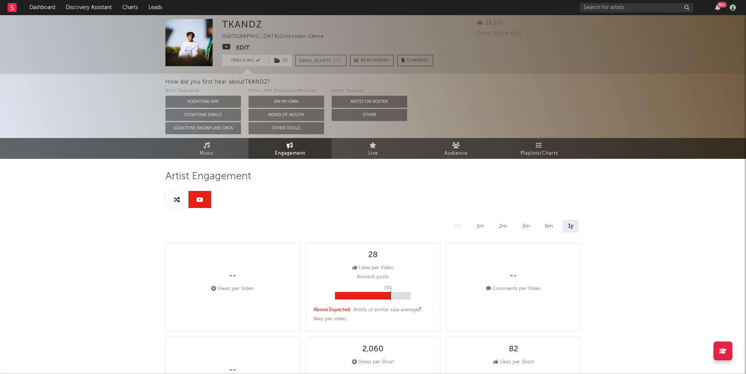
click at [175, 202] on icon at bounding box center [177, 199] width 6 height 6
select select "1m"
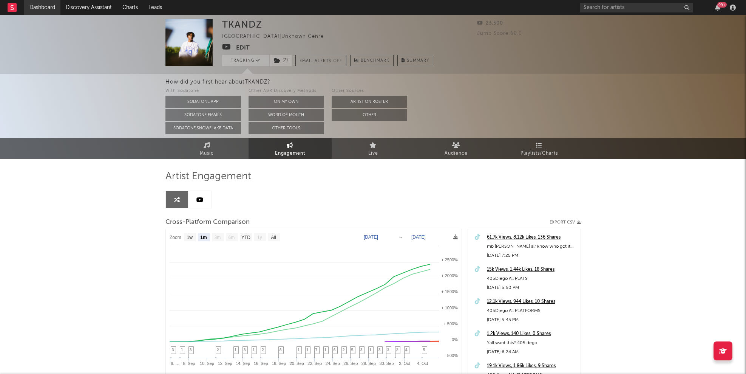
click at [49, 8] on link "Dashboard" at bounding box center [42, 7] width 36 height 15
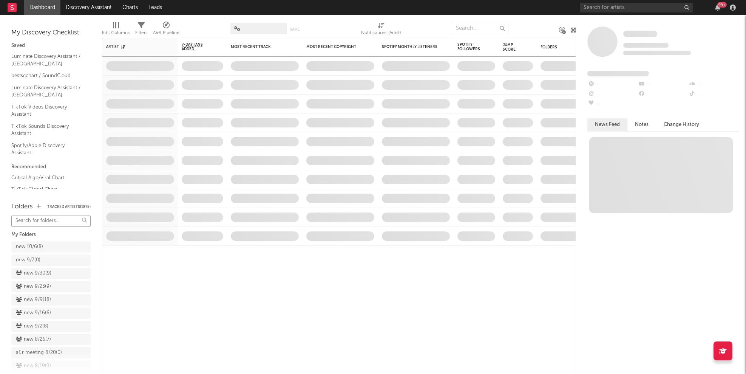
click at [36, 220] on input "text" at bounding box center [50, 220] width 79 height 11
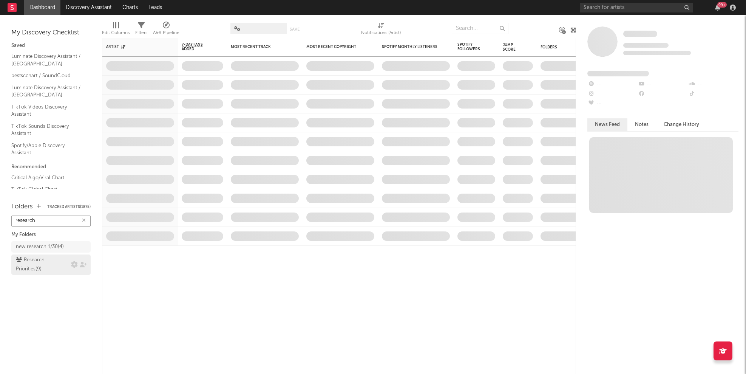
type input "research"
click at [43, 263] on div "Research Priorities ( 9 )" at bounding box center [42, 264] width 53 height 18
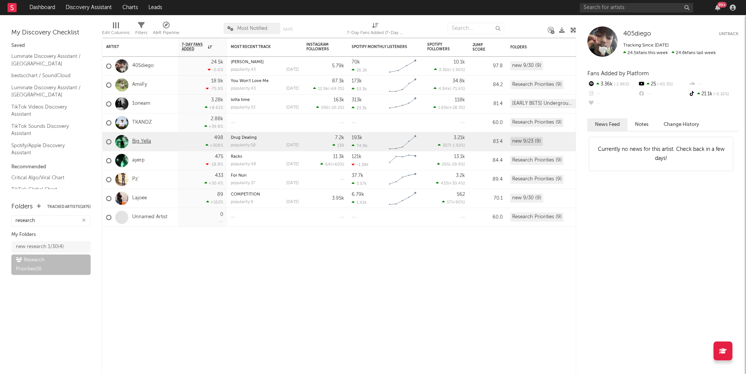
click at [136, 140] on link "Big Yella" at bounding box center [141, 141] width 19 height 6
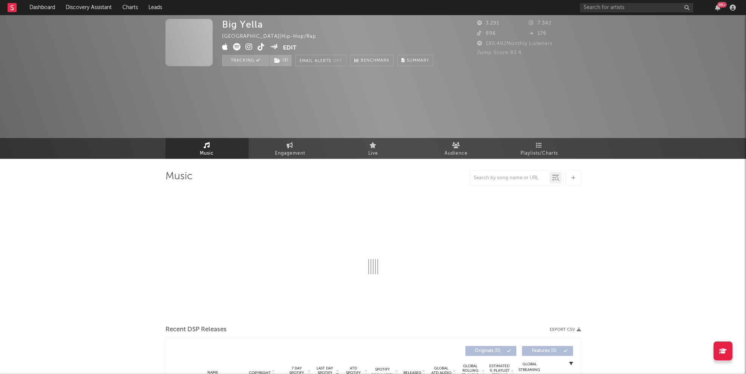
select select "1w"
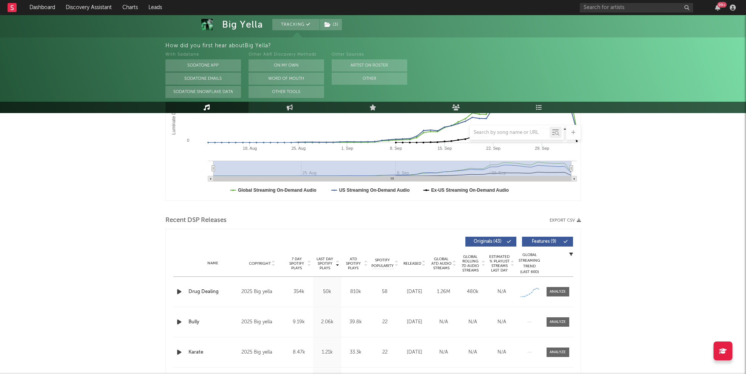
scroll to position [181, 0]
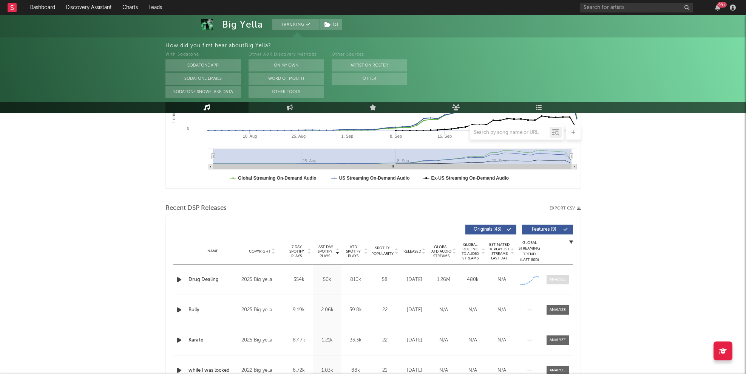
click at [555, 280] on div at bounding box center [558, 279] width 16 height 6
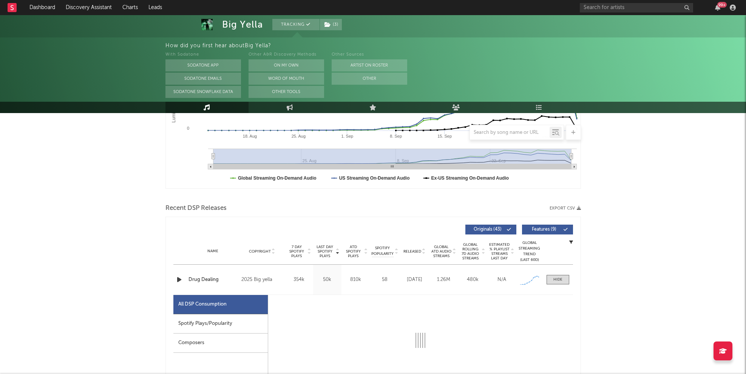
select select "1w"
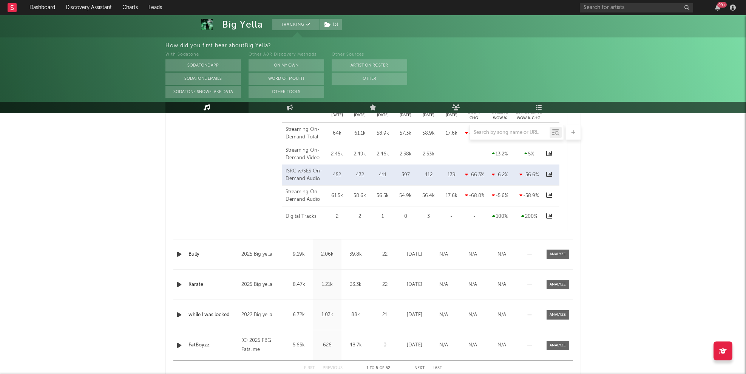
scroll to position [611, 0]
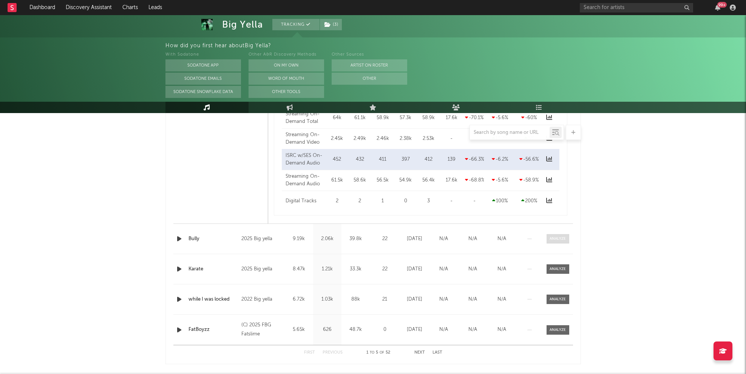
click at [560, 239] on div at bounding box center [558, 239] width 16 height 6
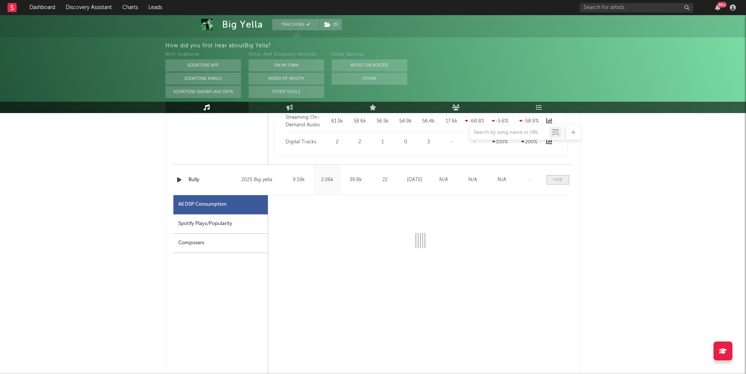
select select "1w"
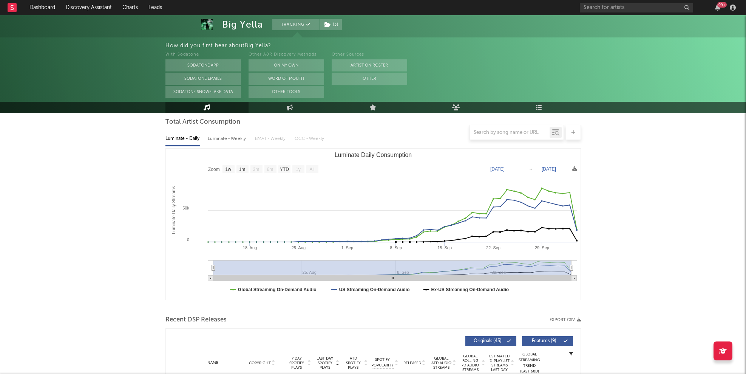
scroll to position [0, 0]
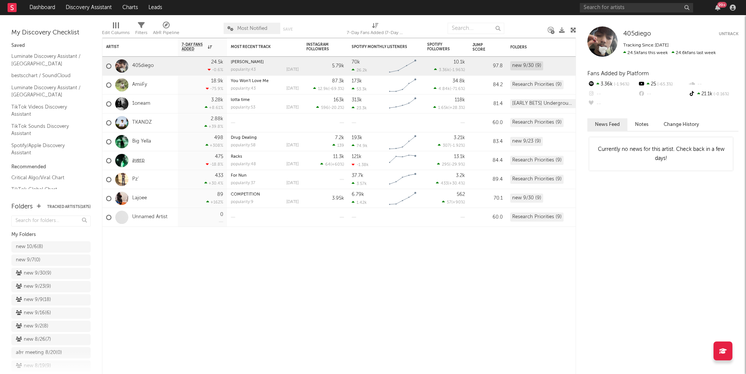
click at [141, 161] on link "ayerp" at bounding box center [138, 160] width 12 height 6
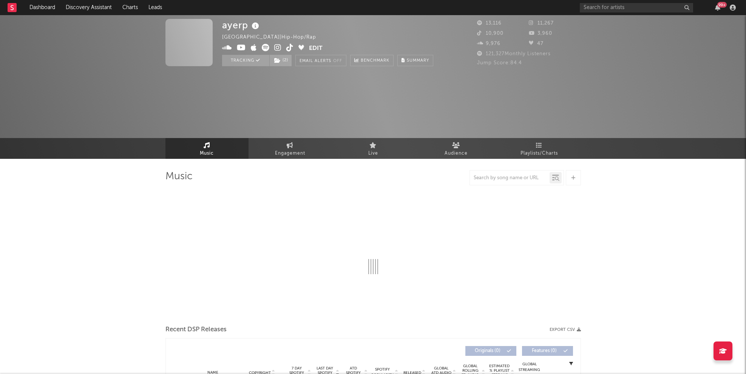
select select "6m"
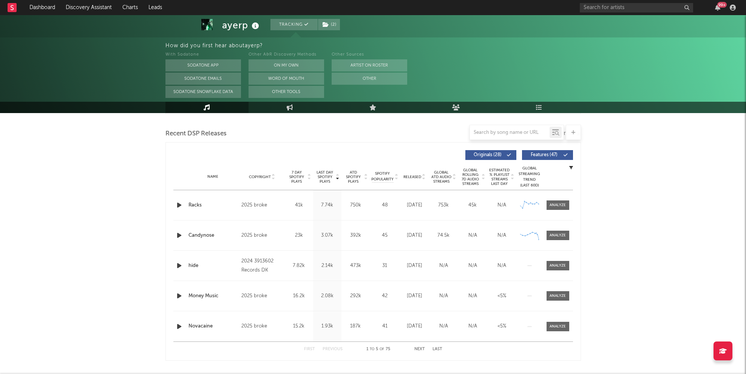
scroll to position [256, 0]
click at [412, 174] on span "Released" at bounding box center [412, 176] width 18 height 5
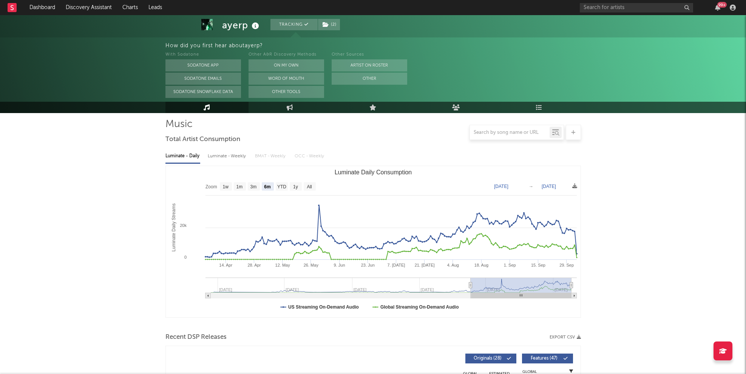
scroll to position [0, 0]
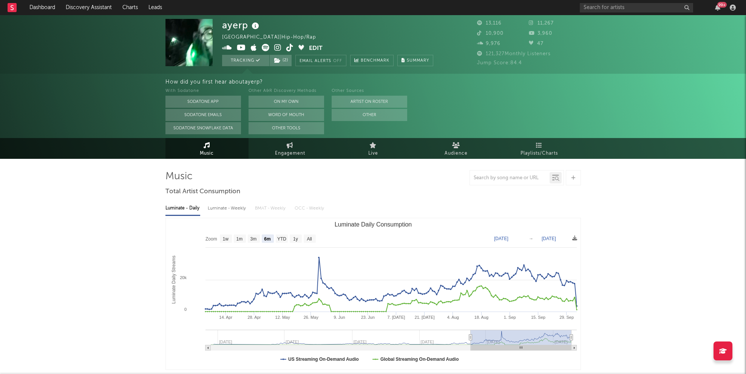
click at [202, 154] on span "Music" at bounding box center [207, 153] width 14 height 9
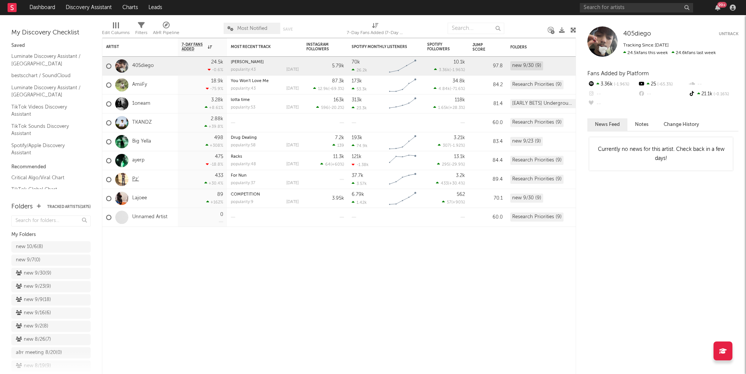
click at [135, 180] on link "Pz'" at bounding box center [135, 179] width 7 height 6
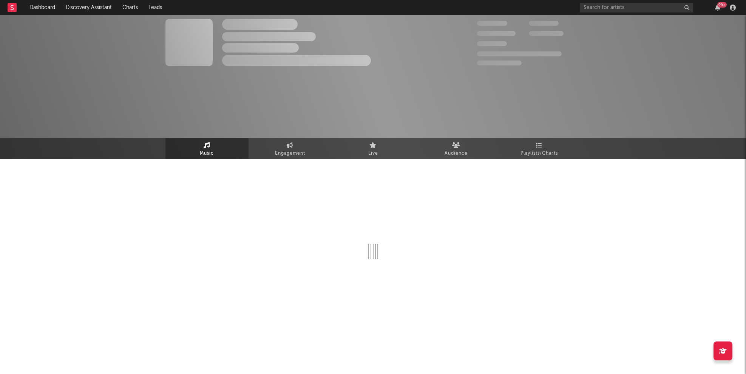
select select "1w"
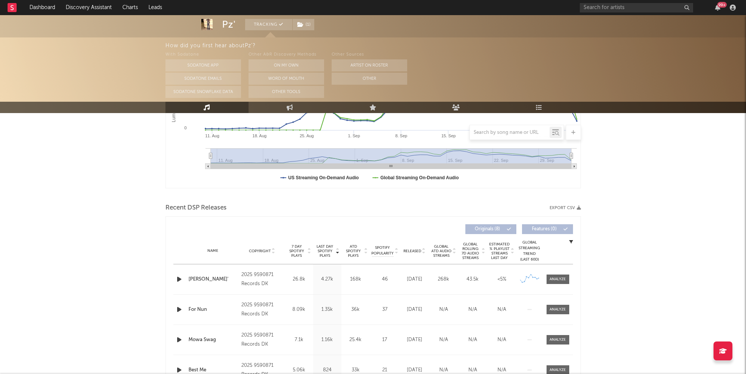
scroll to position [190, 0]
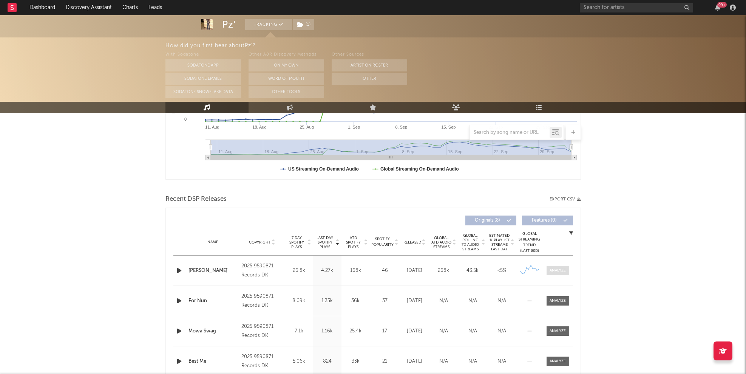
click at [563, 270] on div at bounding box center [558, 270] width 16 height 6
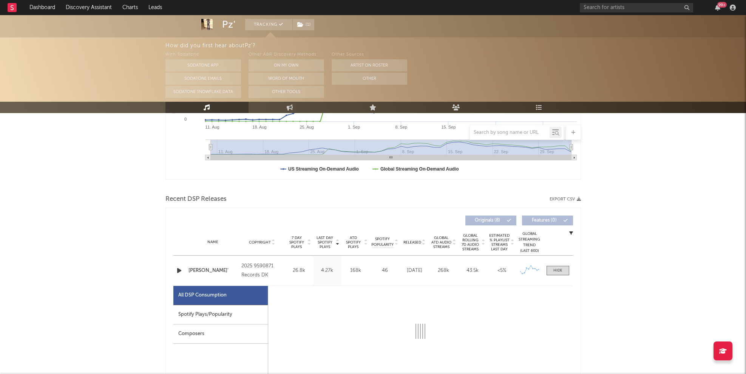
select select "1w"
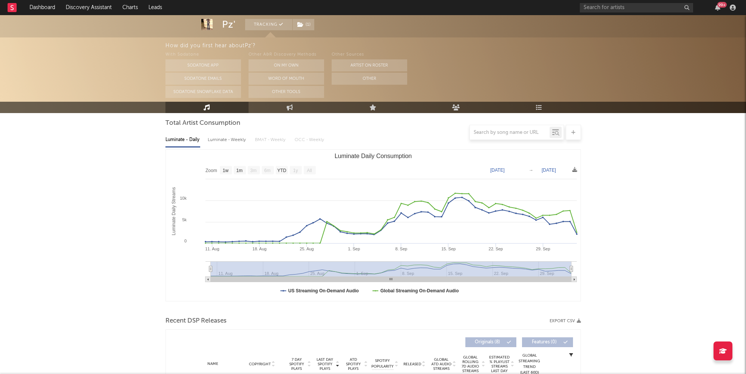
scroll to position [0, 0]
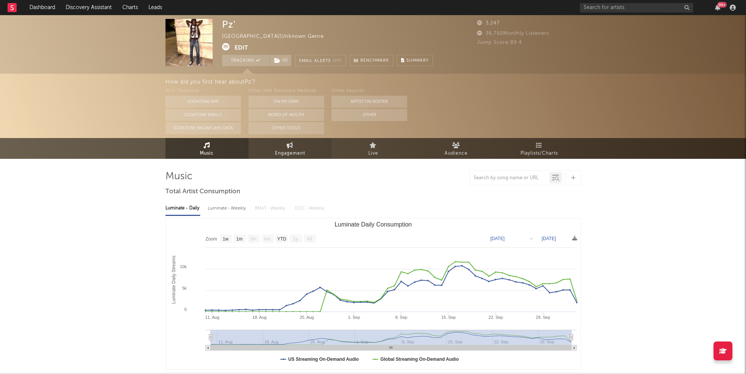
click at [289, 150] on span "Engagement" at bounding box center [290, 153] width 30 height 9
select select "1w"
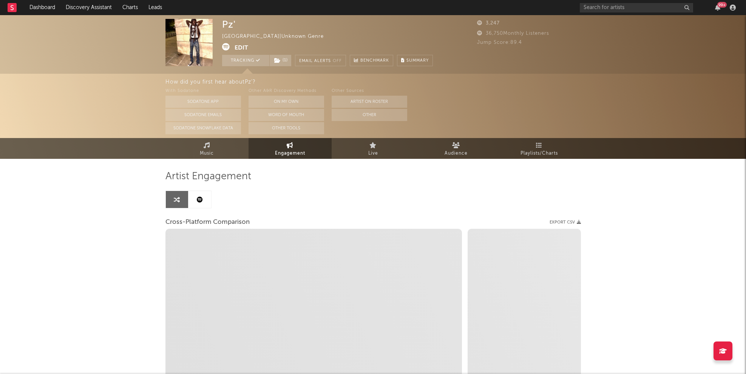
select select "1m"
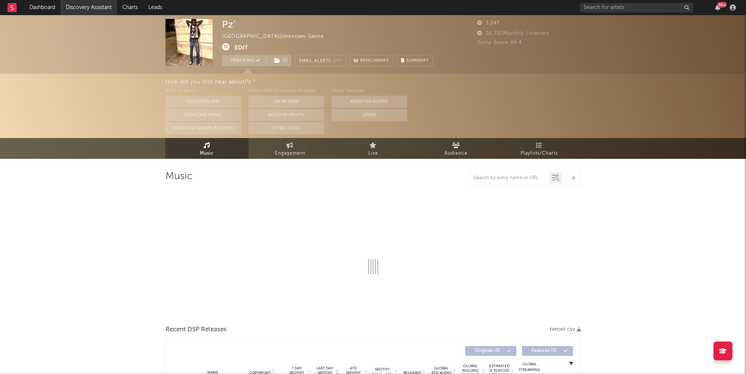
select select "1w"
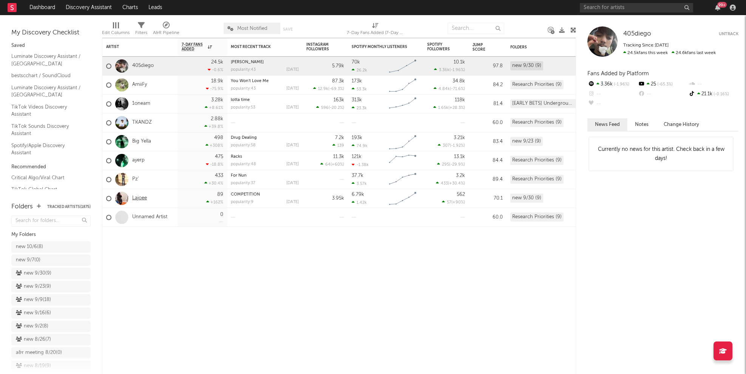
click at [140, 199] on link "Lajoee" at bounding box center [139, 198] width 15 height 6
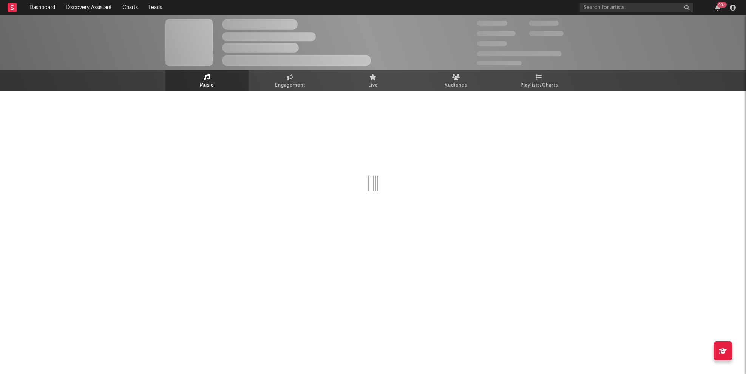
select select "6m"
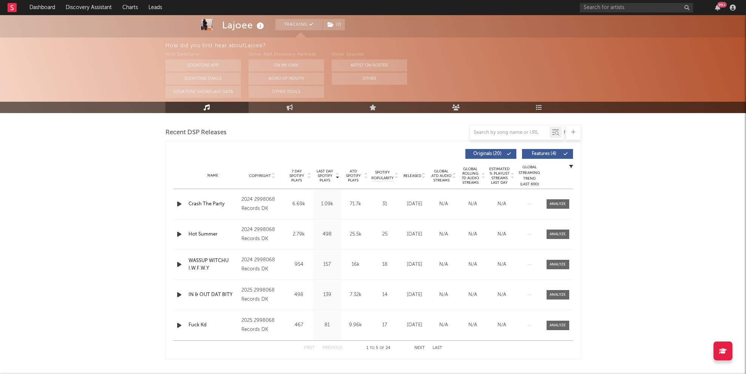
scroll to position [272, 0]
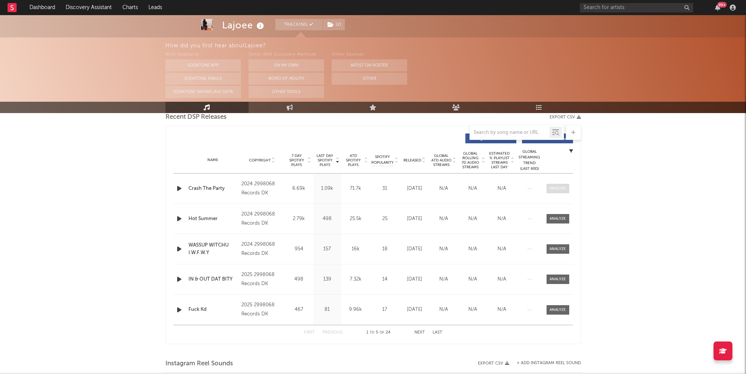
click at [563, 187] on div at bounding box center [558, 188] width 16 height 6
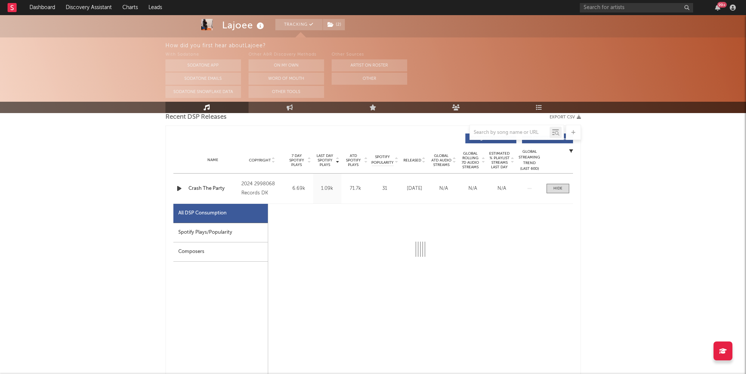
select select "1w"
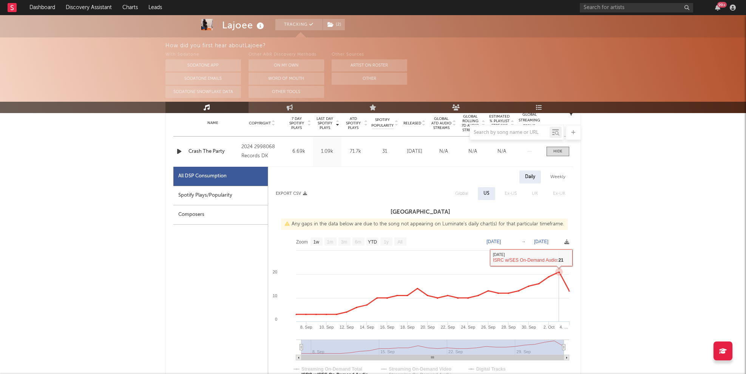
scroll to position [0, 0]
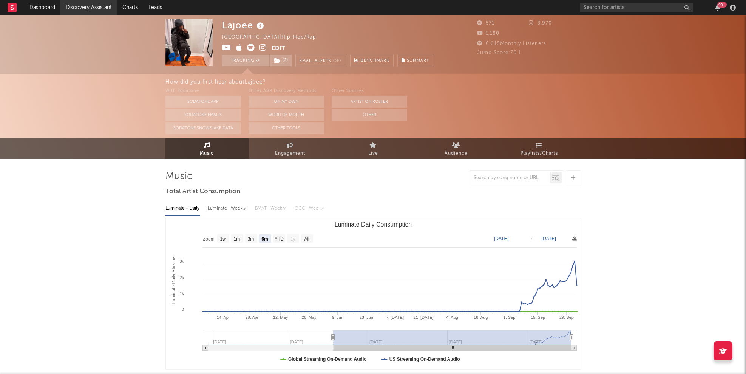
click at [101, 9] on link "Discovery Assistant" at bounding box center [88, 7] width 57 height 15
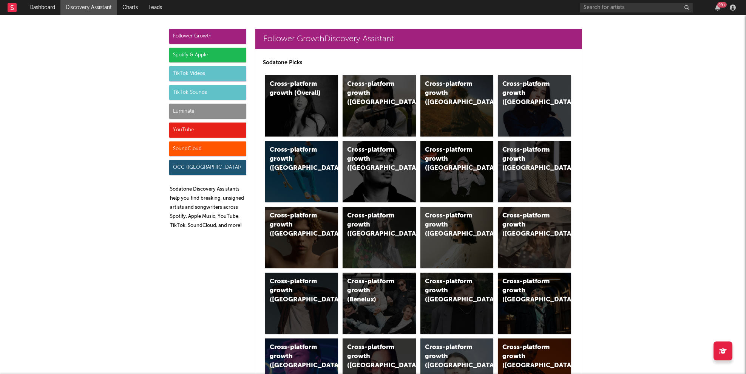
click at [190, 116] on div "Luminate" at bounding box center [207, 110] width 77 height 15
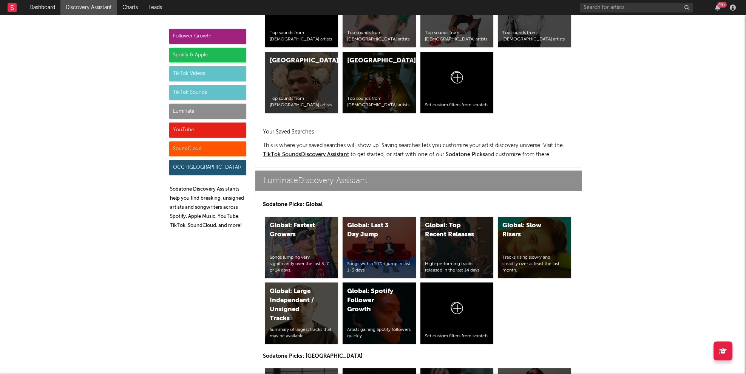
scroll to position [3353, 0]
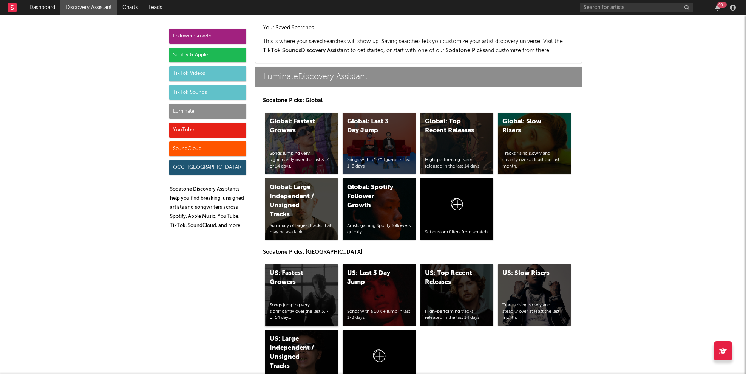
click at [306, 302] on div "Songs jumping very significantly over the last 3, 7, or 14 days." at bounding box center [302, 311] width 64 height 19
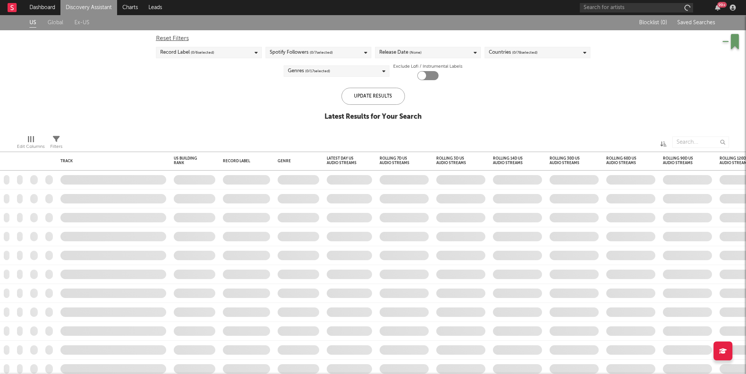
checkbox input "true"
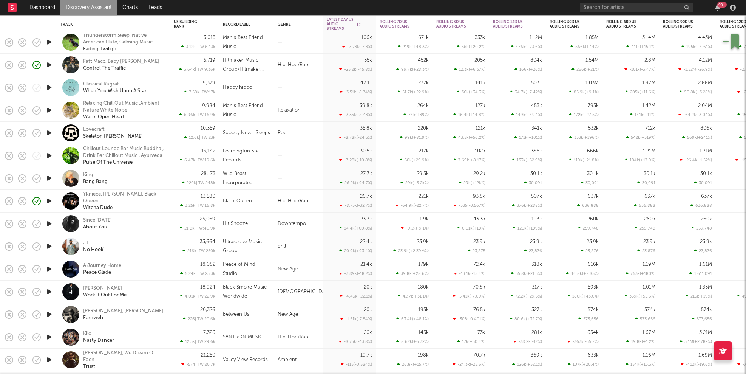
click at [89, 176] on div "King" at bounding box center [88, 174] width 10 height 7
click at [613, 9] on input "text" at bounding box center [636, 7] width 113 height 9
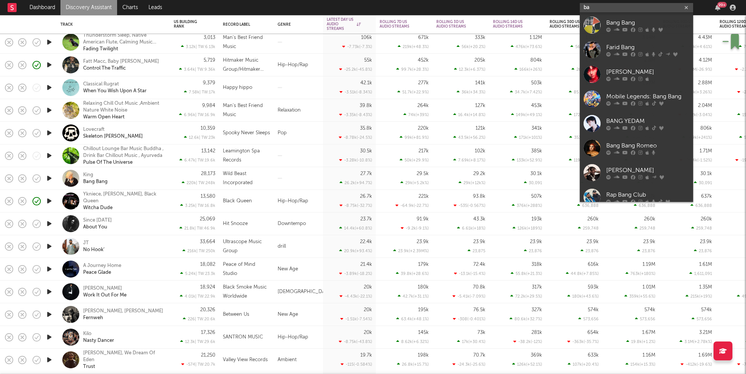
type input "b"
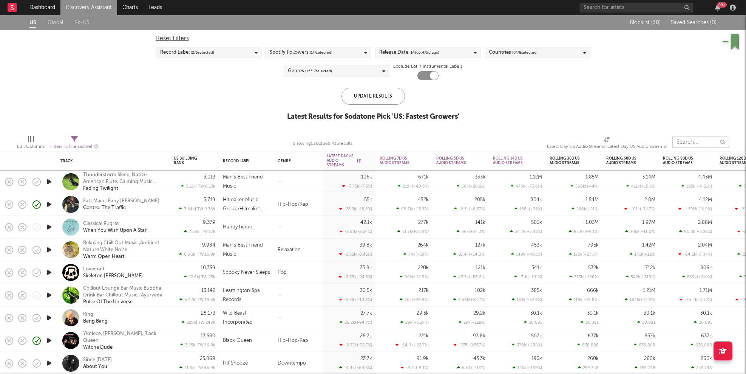
click at [646, 143] on input "text" at bounding box center [700, 141] width 57 height 11
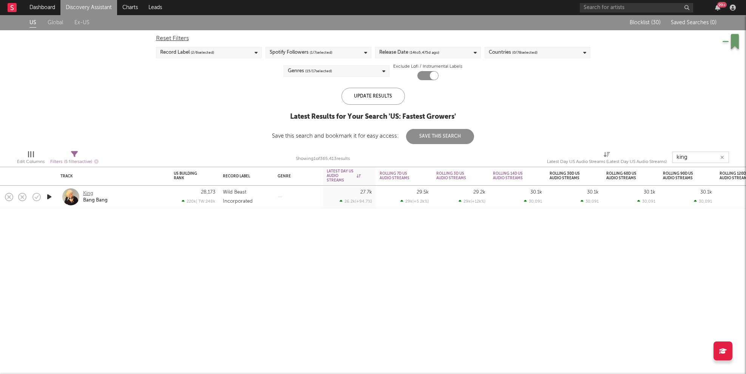
type input "king"
click at [86, 194] on div "King" at bounding box center [88, 193] width 10 height 7
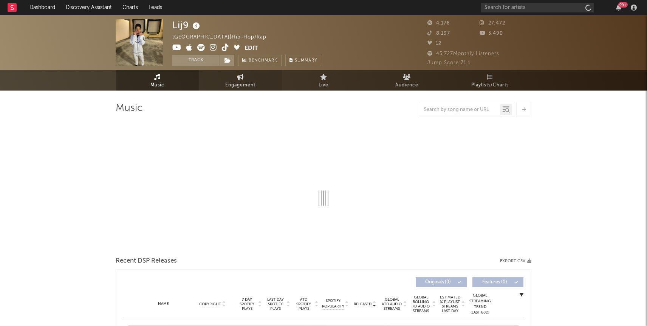
select select "6m"
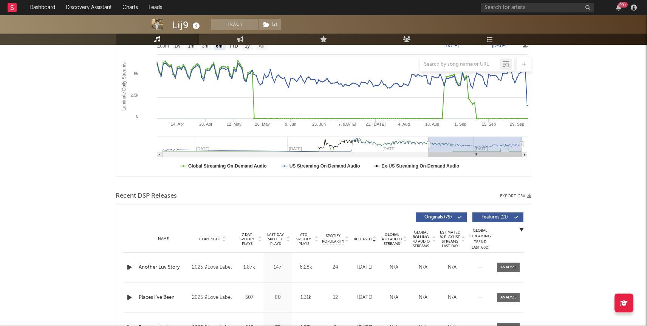
scroll to position [130, 0]
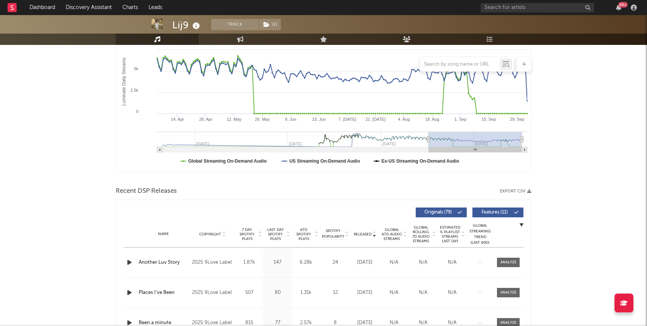
click at [129, 267] on icon "button" at bounding box center [129, 262] width 8 height 9
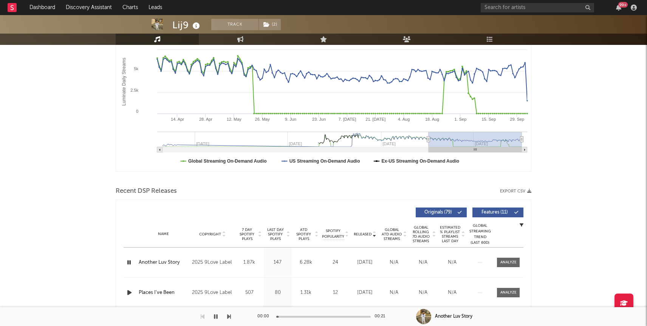
scroll to position [0, 0]
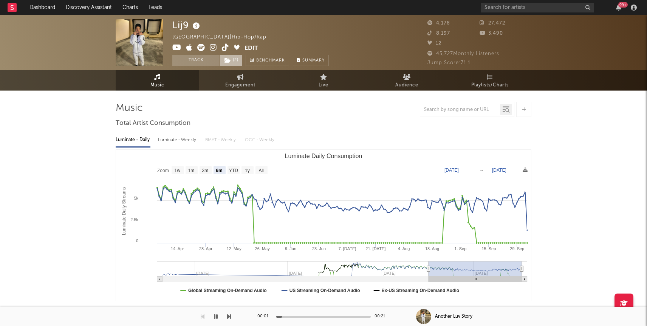
click at [239, 62] on span "( 2 )" at bounding box center [230, 60] width 23 height 11
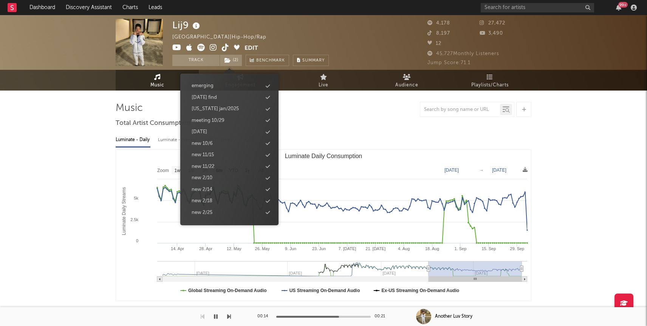
scroll to position [367, 0]
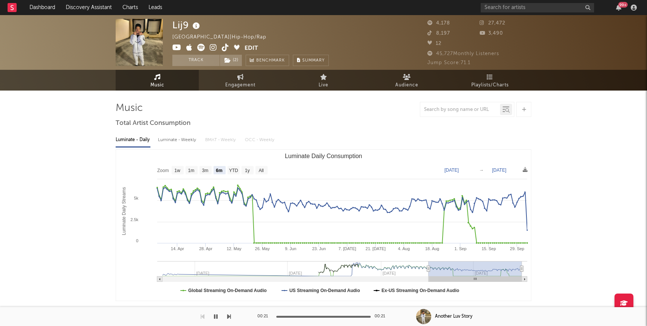
click at [34, 17] on div "Lij9 United States | Hip-Hop/Rap Edit Track ( 2 ) Benchmark Summary 4,178 27,47…" at bounding box center [323, 42] width 647 height 55
click at [34, 10] on link "Dashboard" at bounding box center [42, 7] width 36 height 15
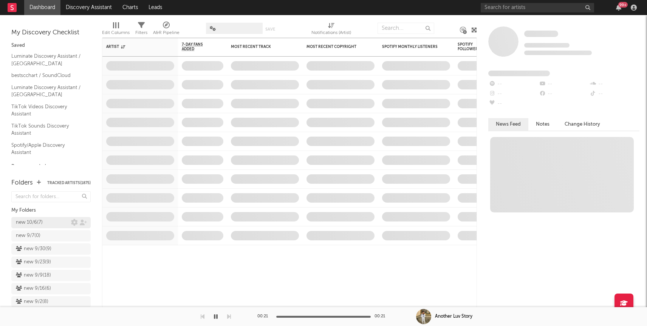
click at [40, 224] on div "new 10/6 ( 7 )" at bounding box center [29, 222] width 27 height 9
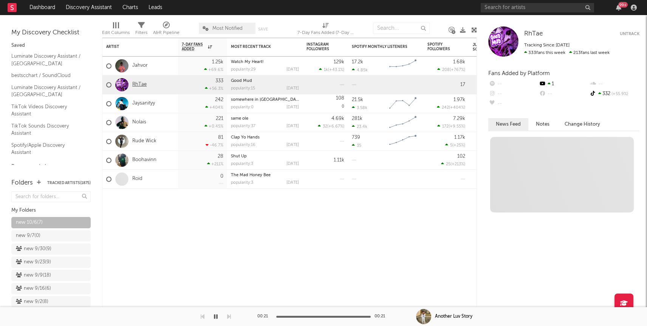
click at [137, 82] on link "RhTae" at bounding box center [139, 85] width 14 height 6
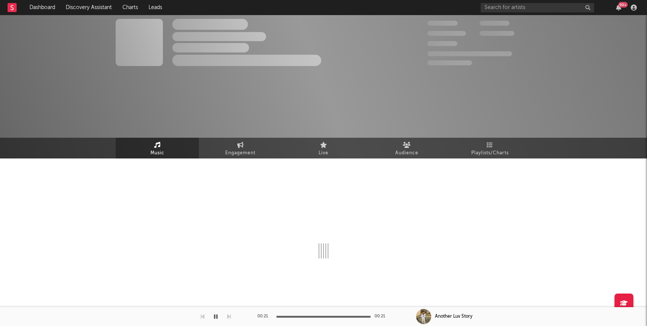
select select "1w"
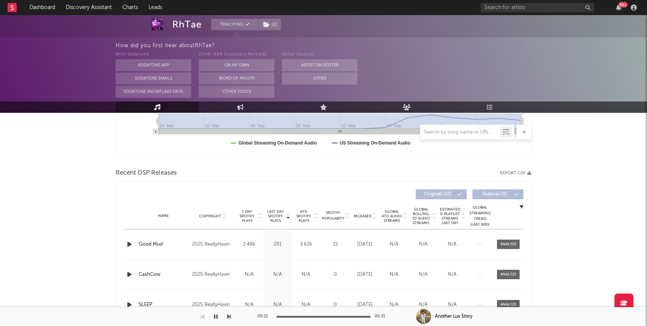
scroll to position [225, 0]
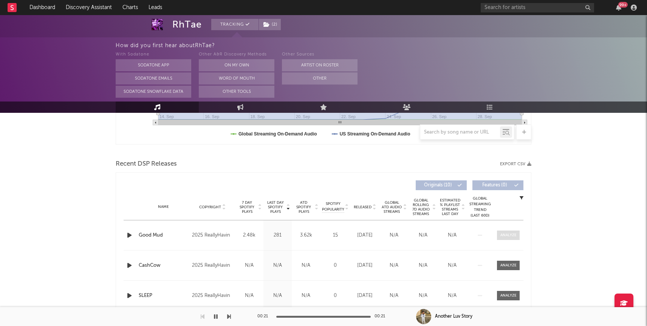
click at [503, 233] on div at bounding box center [508, 236] width 16 height 6
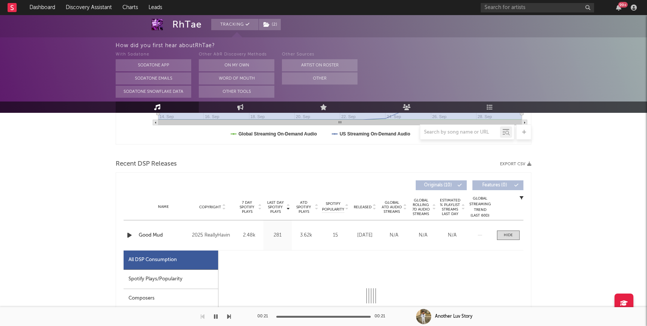
select select "1w"
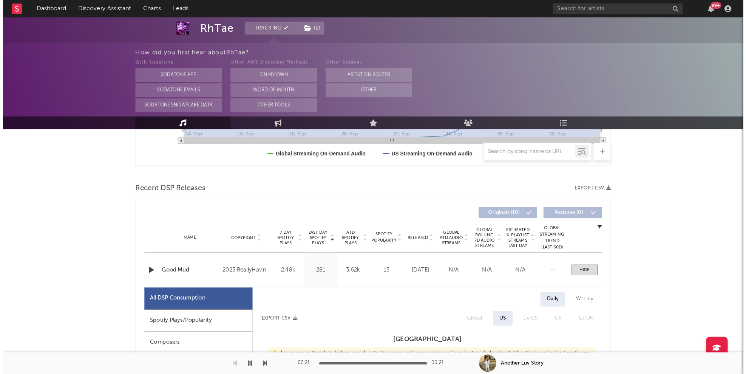
scroll to position [329, 0]
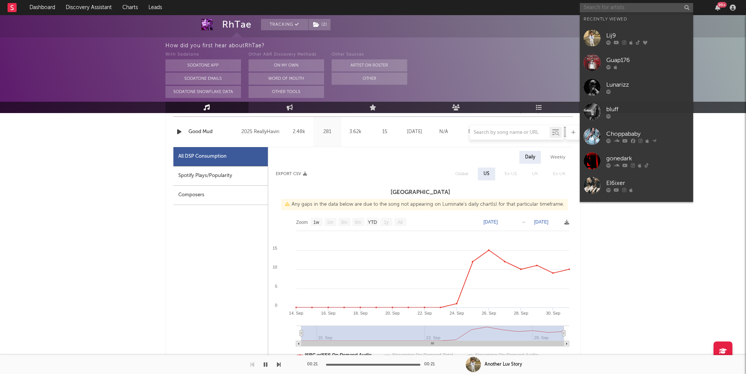
click at [593, 8] on input "text" at bounding box center [636, 7] width 113 height 9
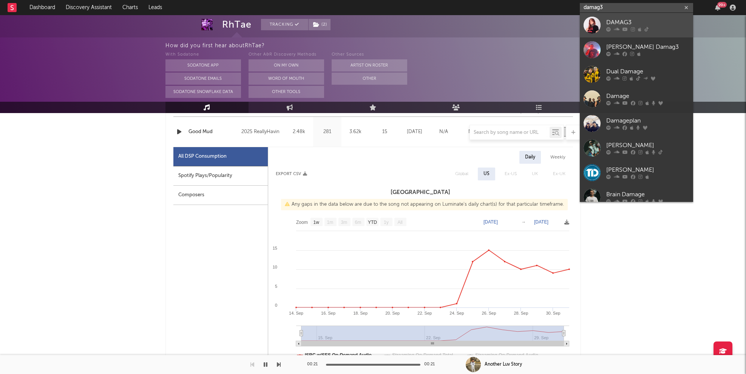
type input "damag3"
click at [596, 26] on div at bounding box center [592, 25] width 17 height 17
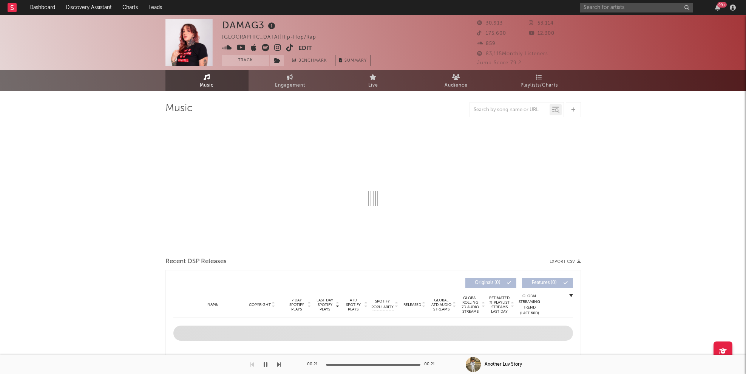
select select "6m"
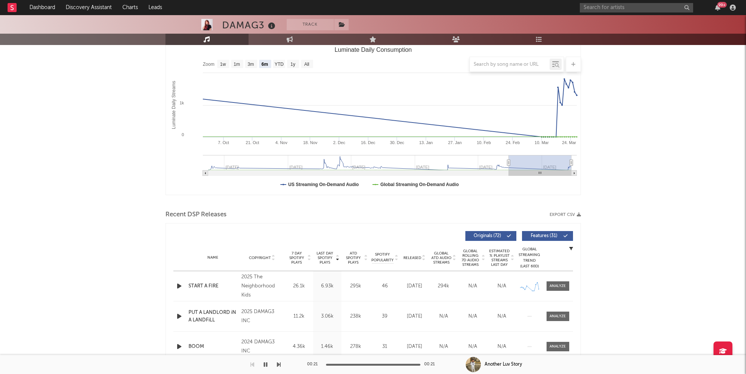
scroll to position [107, 0]
click at [178, 285] on icon "button" at bounding box center [179, 285] width 8 height 9
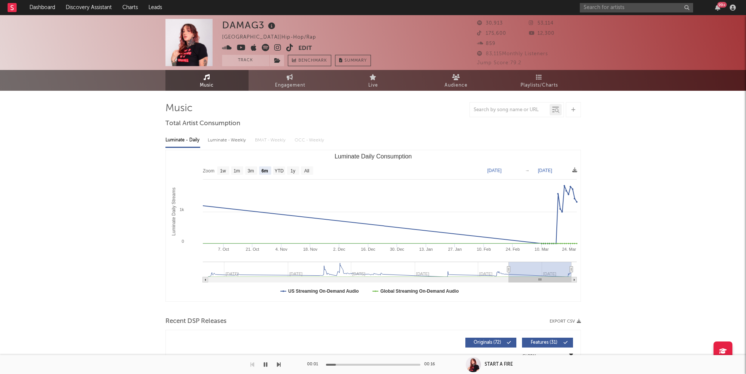
click at [278, 47] on icon at bounding box center [277, 48] width 7 height 8
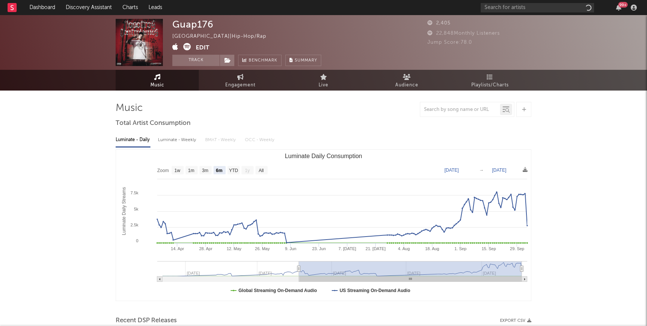
select select "6m"
click at [199, 57] on button "Track" at bounding box center [195, 60] width 47 height 11
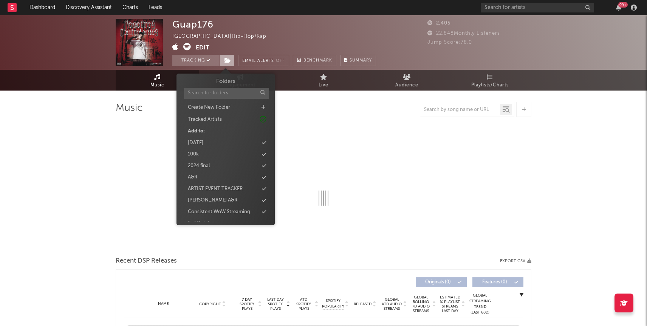
click at [224, 58] on icon at bounding box center [227, 60] width 6 height 5
select select "6m"
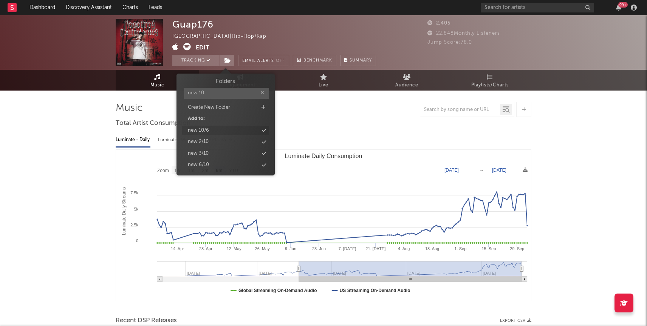
type input "new 10"
click at [198, 131] on div "new 10/6" at bounding box center [198, 131] width 21 height 8
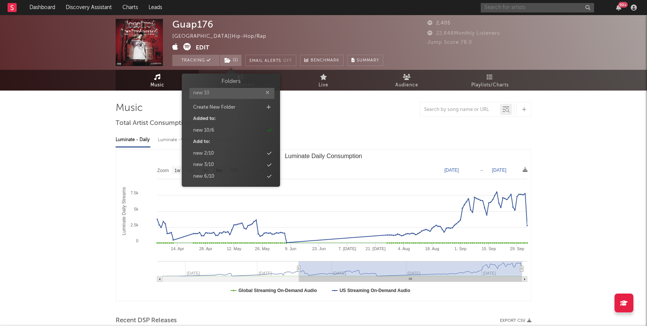
click at [510, 12] on input "text" at bounding box center [536, 7] width 113 height 9
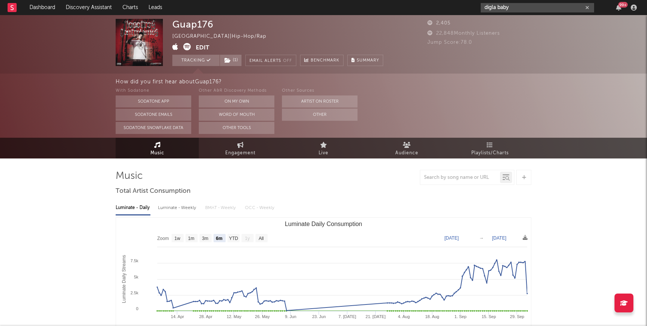
type input "digla baby"
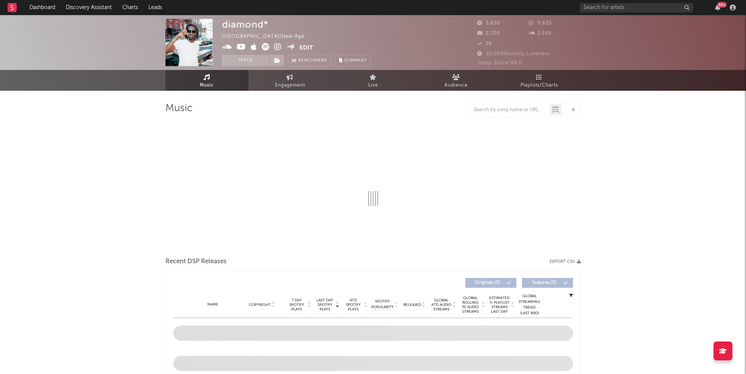
select select "1w"
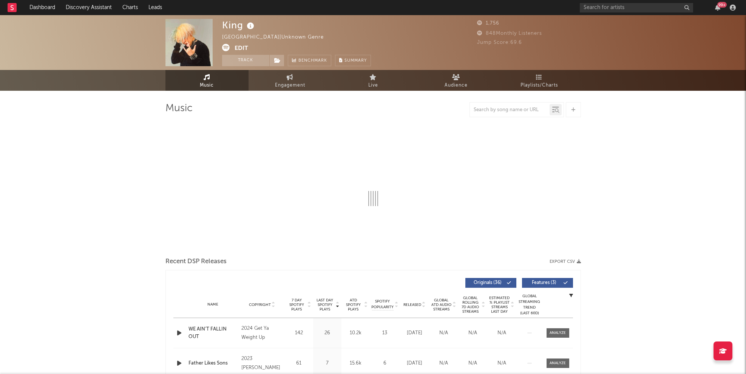
select select "6m"
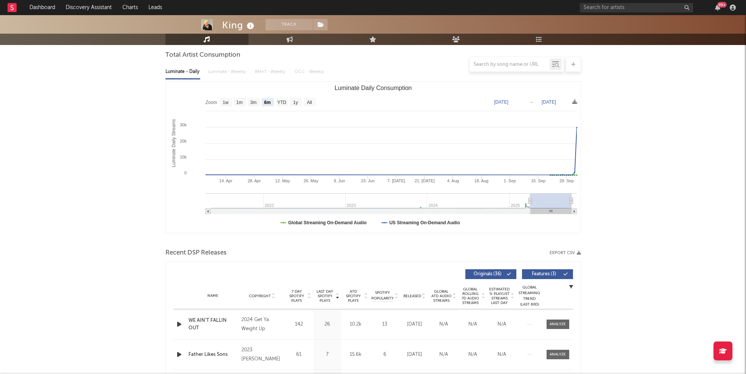
scroll to position [71, 0]
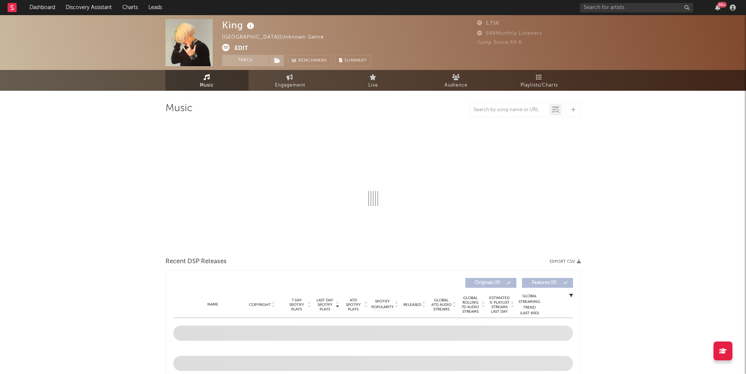
select select "6m"
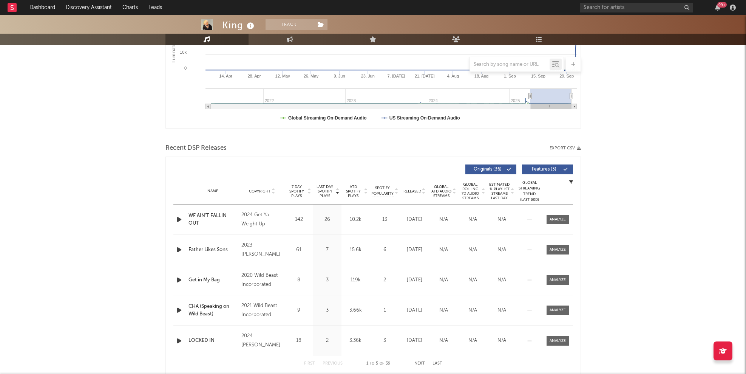
scroll to position [176, 0]
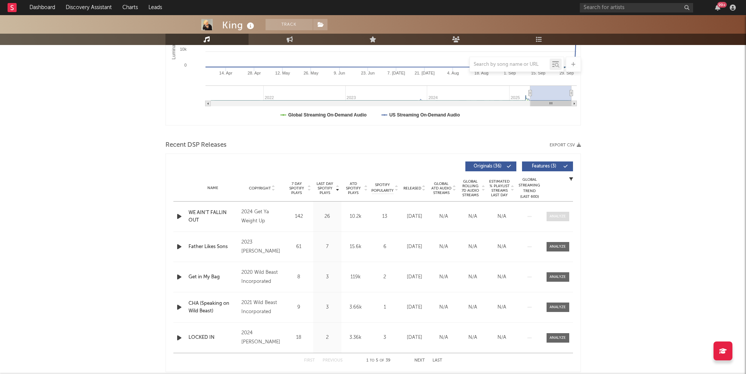
click at [562, 215] on div at bounding box center [558, 216] width 16 height 6
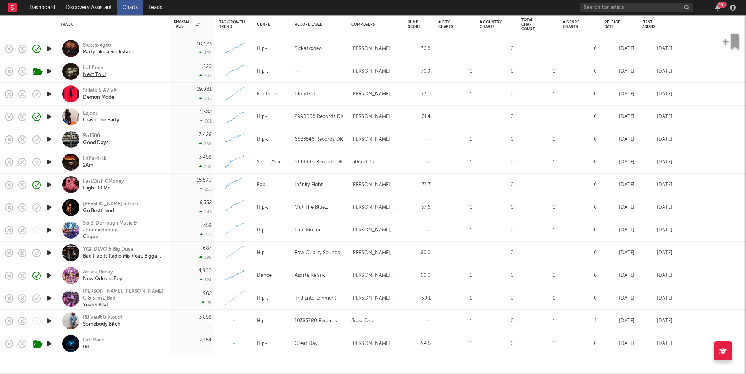
click at [94, 66] on div "LuhBody" at bounding box center [94, 68] width 23 height 7
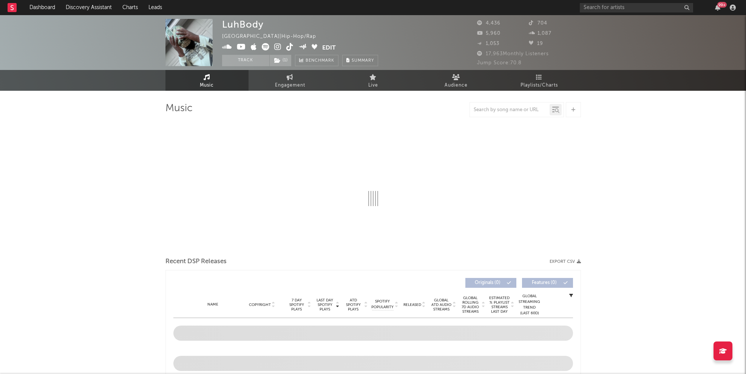
select select "6m"
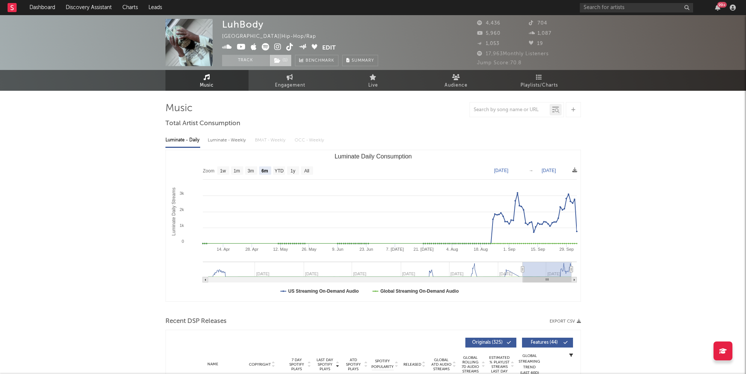
click at [274, 59] on icon at bounding box center [277, 60] width 6 height 5
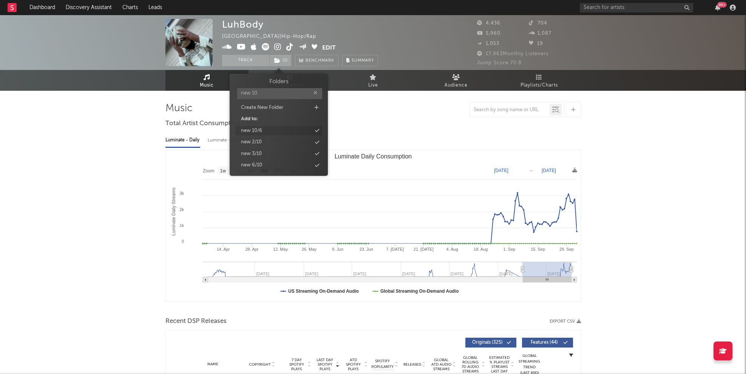
type input "new 10"
click at [248, 131] on div "new 10/6" at bounding box center [251, 131] width 21 height 8
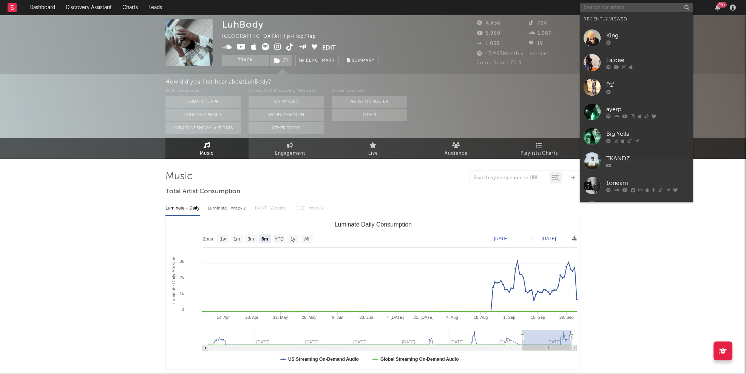
click at [602, 12] on input "text" at bounding box center [636, 7] width 113 height 9
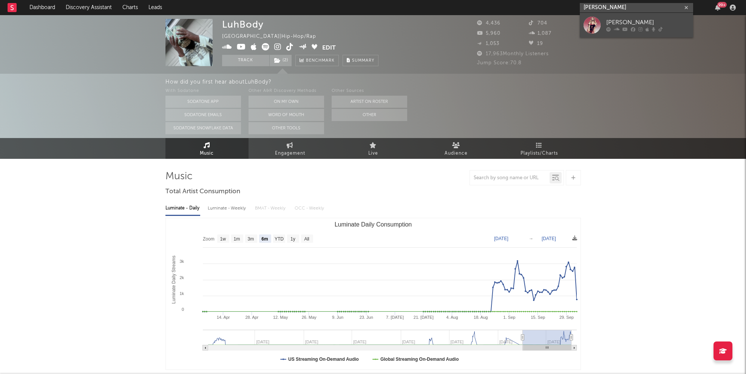
type input "[PERSON_NAME]"
click at [602, 25] on link "[PERSON_NAME]" at bounding box center [636, 25] width 113 height 25
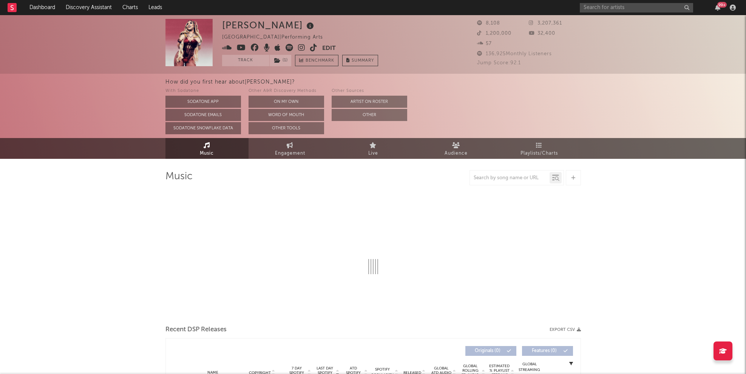
select select "1w"
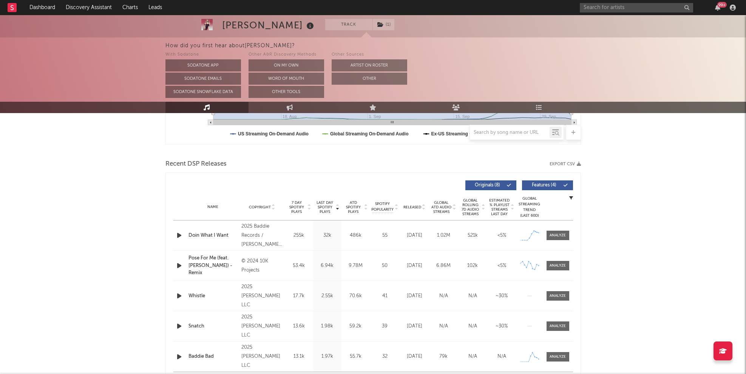
scroll to position [225, 0]
click at [561, 236] on div at bounding box center [558, 236] width 16 height 6
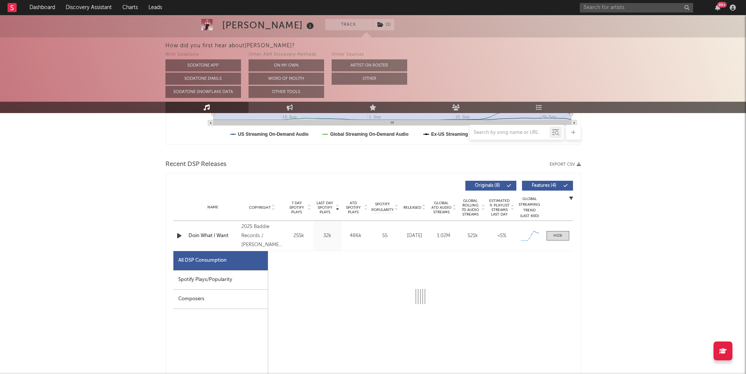
select select "1w"
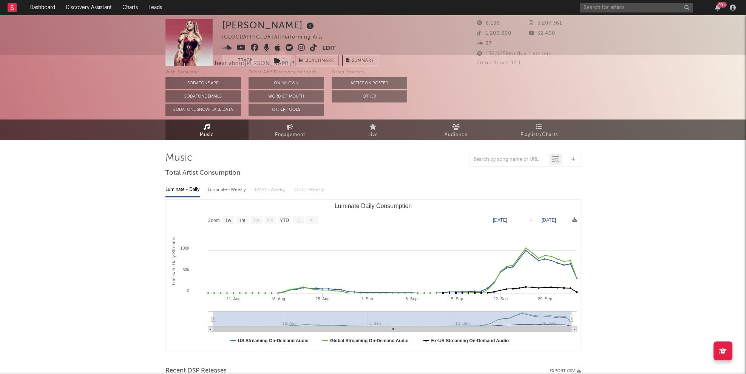
scroll to position [0, 0]
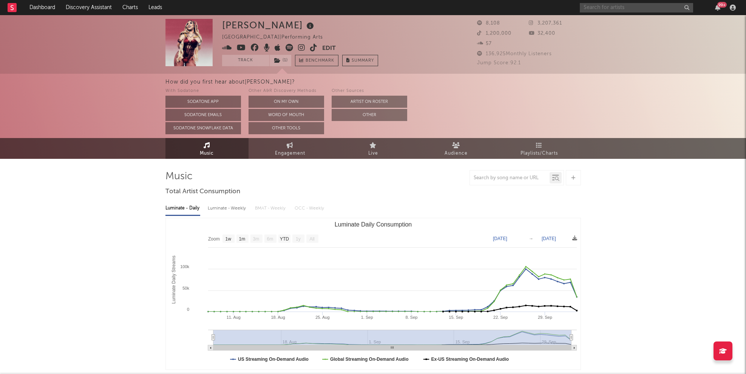
click at [607, 10] on input "text" at bounding box center [636, 7] width 113 height 9
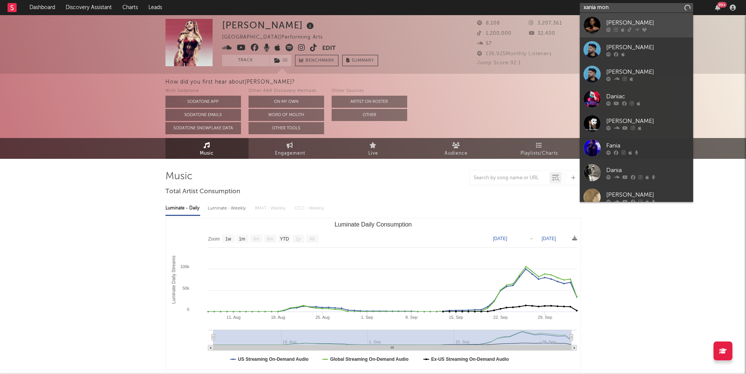
type input "xania mon"
click at [606, 26] on div "[PERSON_NAME]" at bounding box center [647, 22] width 83 height 9
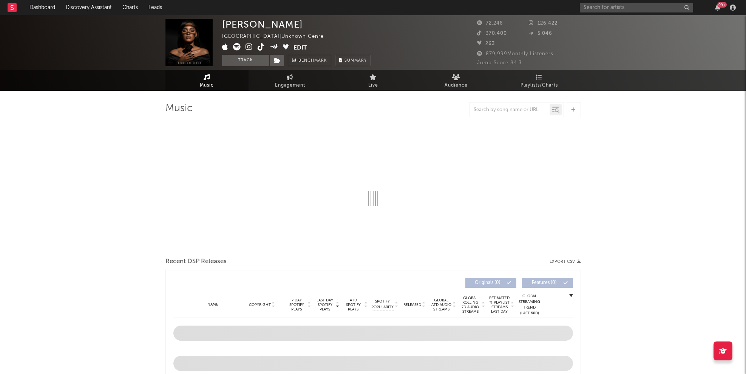
select select "1w"
